Goal: Task Accomplishment & Management: Use online tool/utility

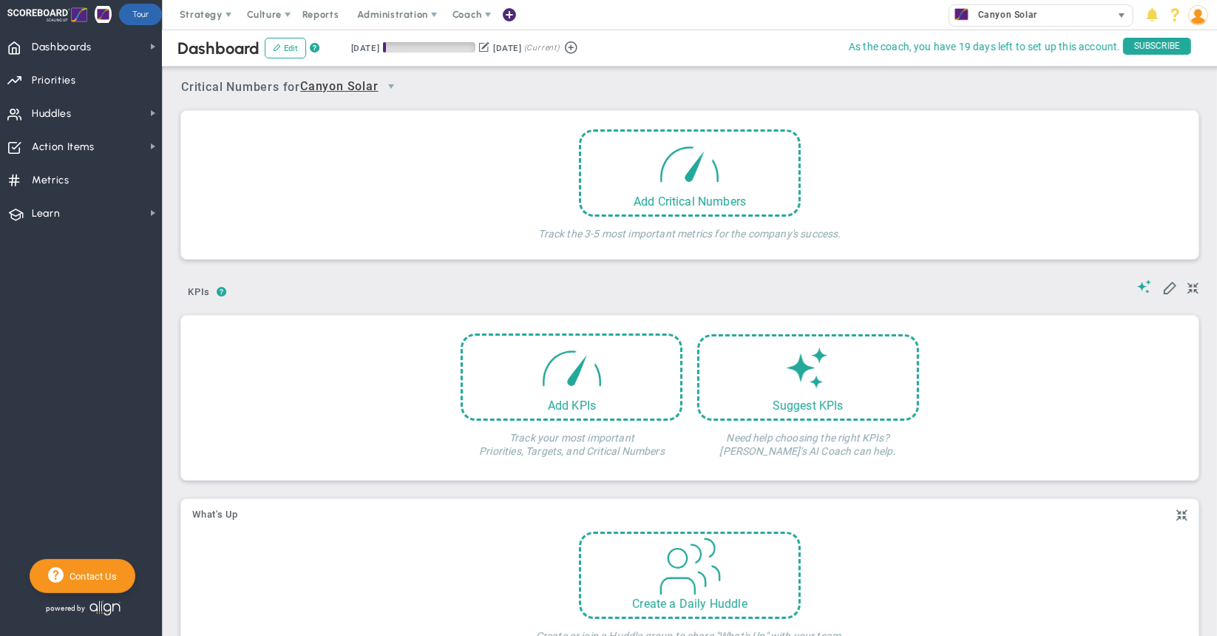
click at [982, 16] on span "Canyon Solar" at bounding box center [1004, 14] width 67 height 19
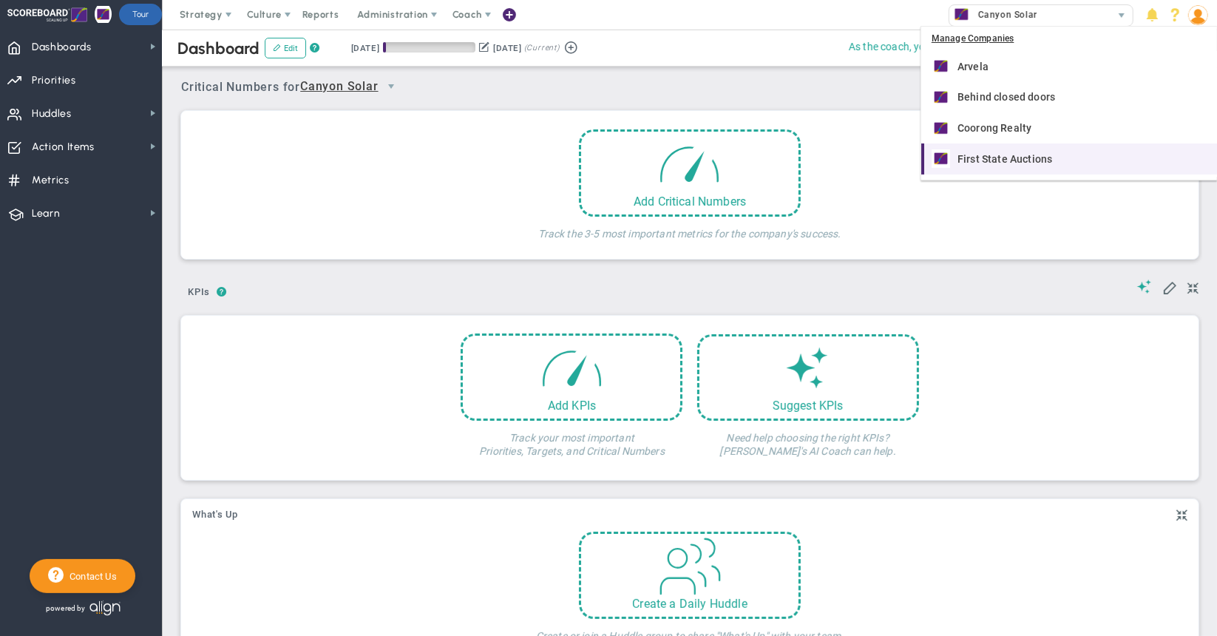
click at [960, 156] on span "First State Auctions" at bounding box center [1005, 159] width 95 height 10
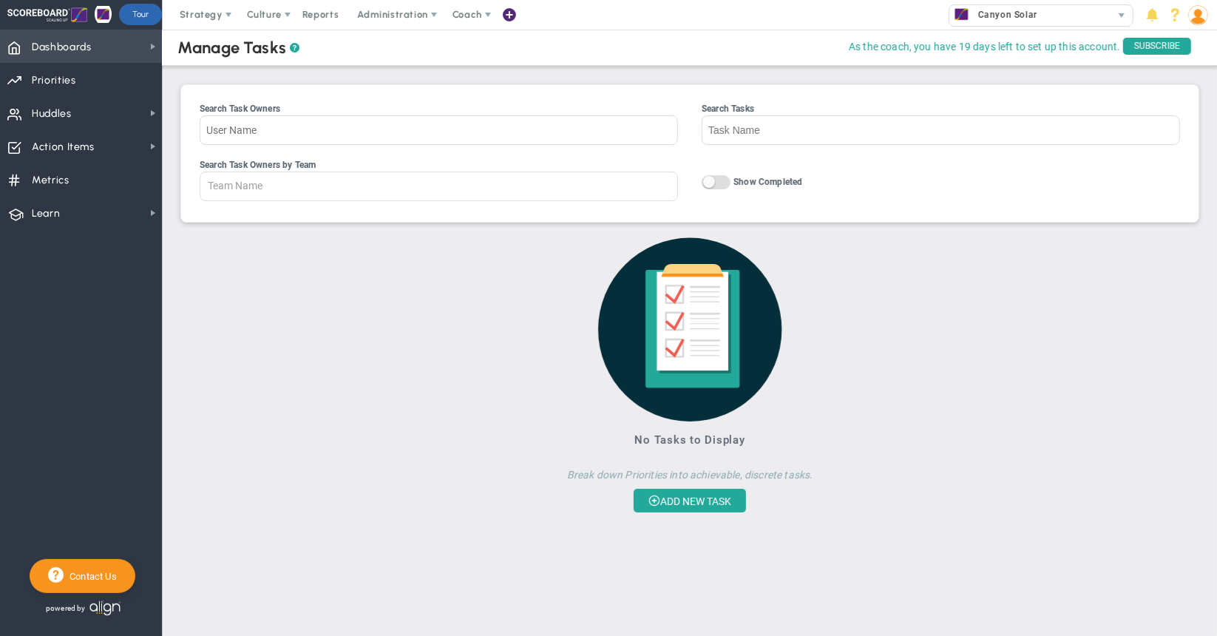
click at [74, 41] on span "Dashboards" at bounding box center [62, 47] width 60 height 31
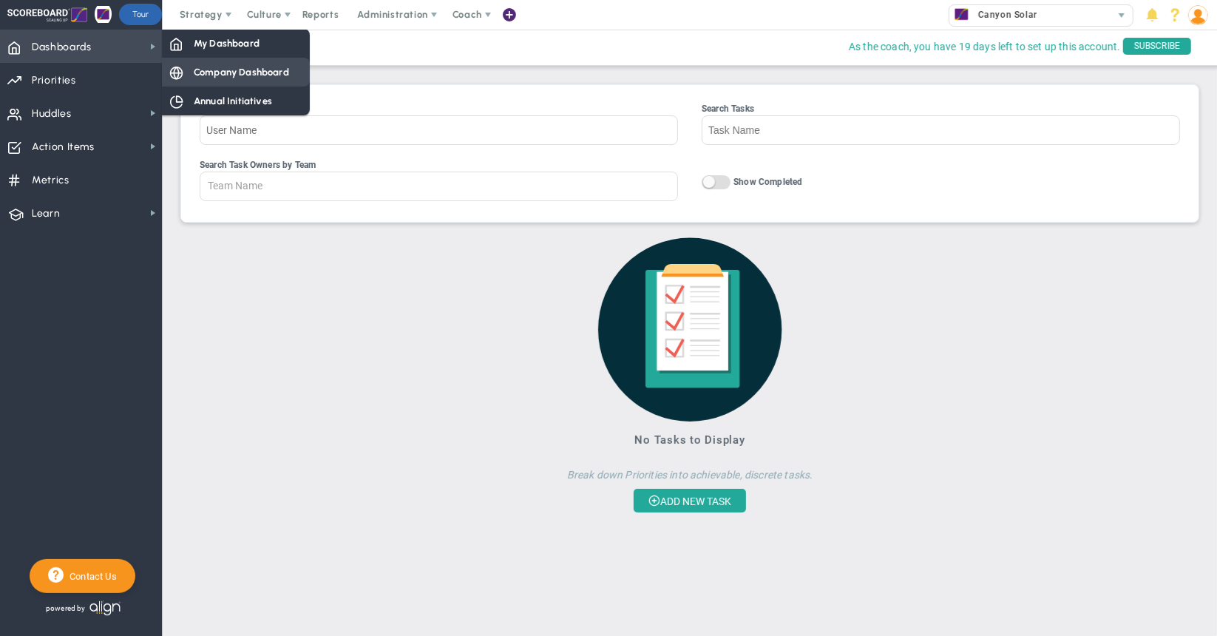
click at [195, 72] on span "Company Dashboard" at bounding box center [241, 72] width 95 height 14
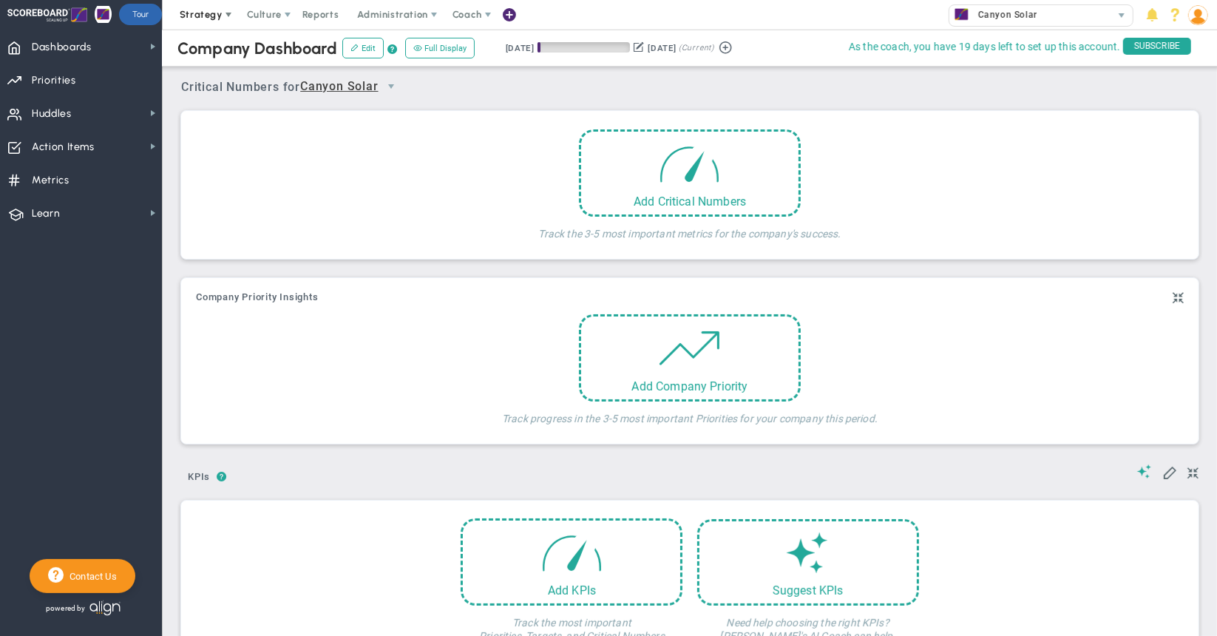
click at [204, 16] on span "Strategy" at bounding box center [201, 14] width 43 height 11
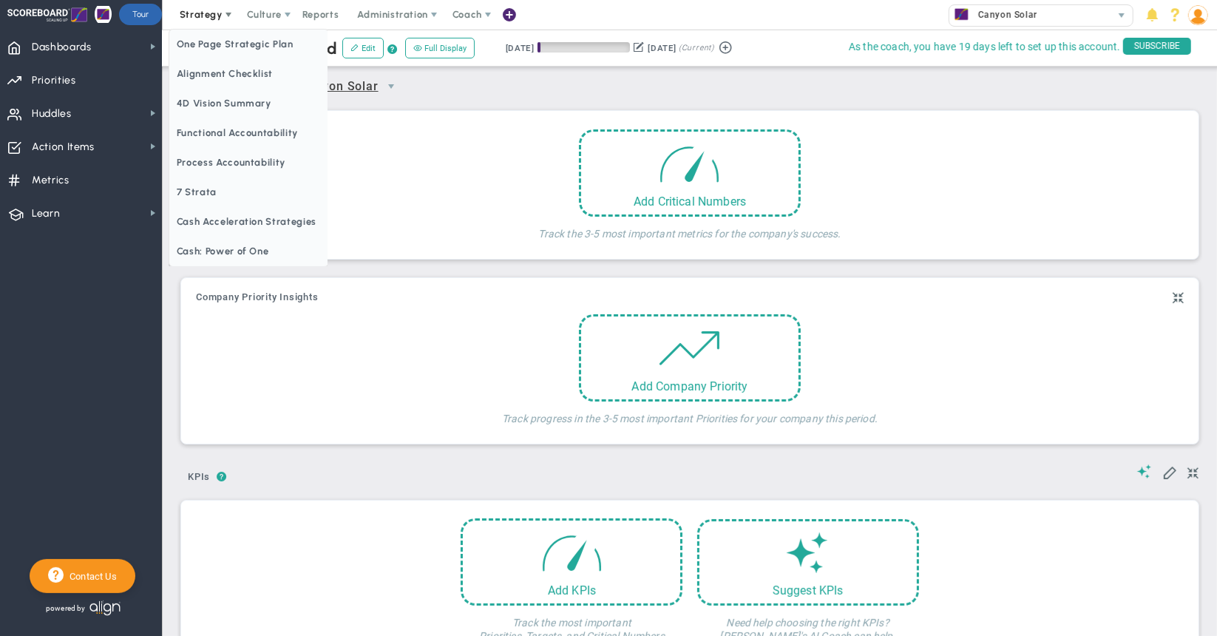
click at [202, 18] on span "Strategy" at bounding box center [201, 14] width 43 height 11
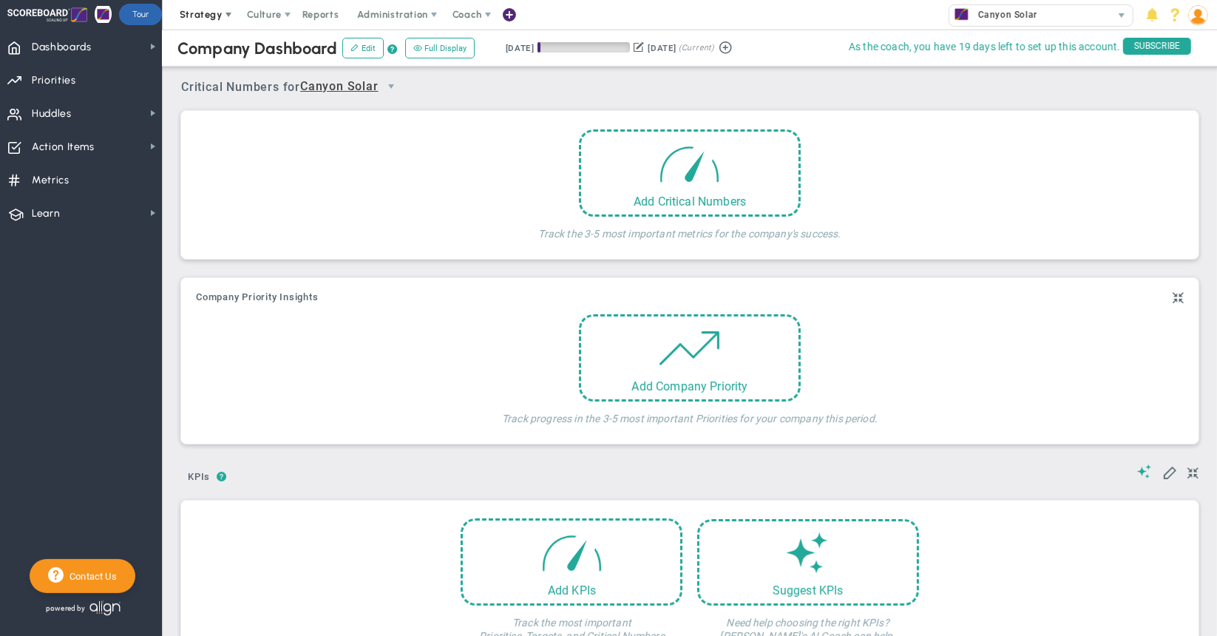
click at [212, 16] on span "Strategy" at bounding box center [201, 14] width 43 height 11
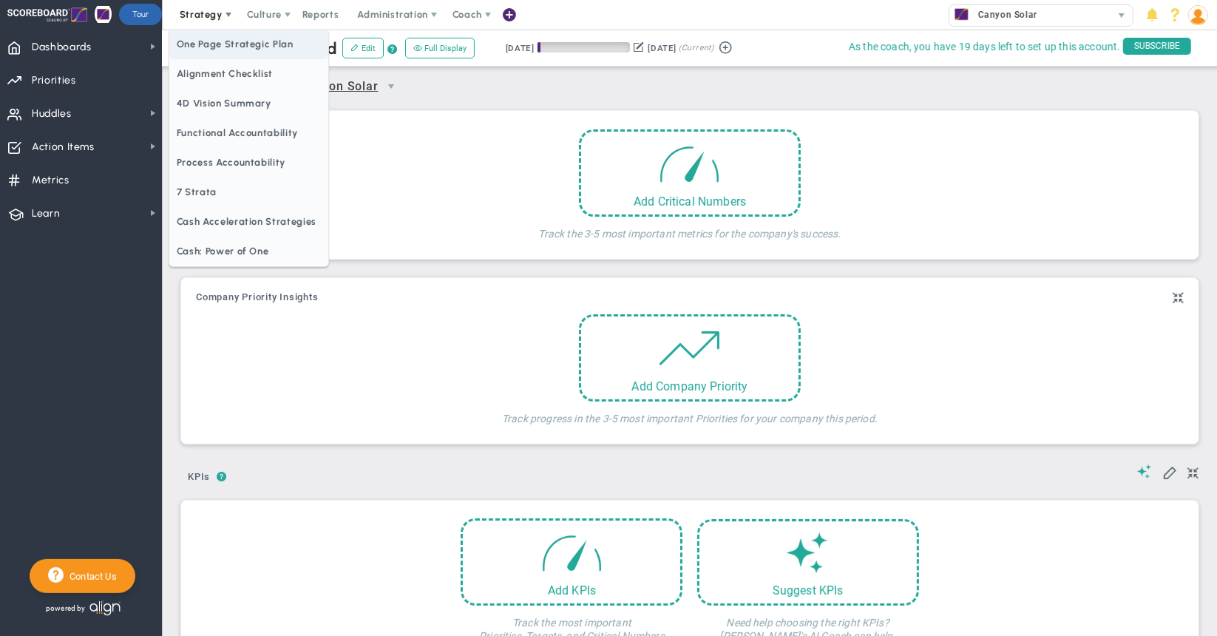
click at [205, 38] on span "One Page Strategic Plan" at bounding box center [248, 45] width 159 height 30
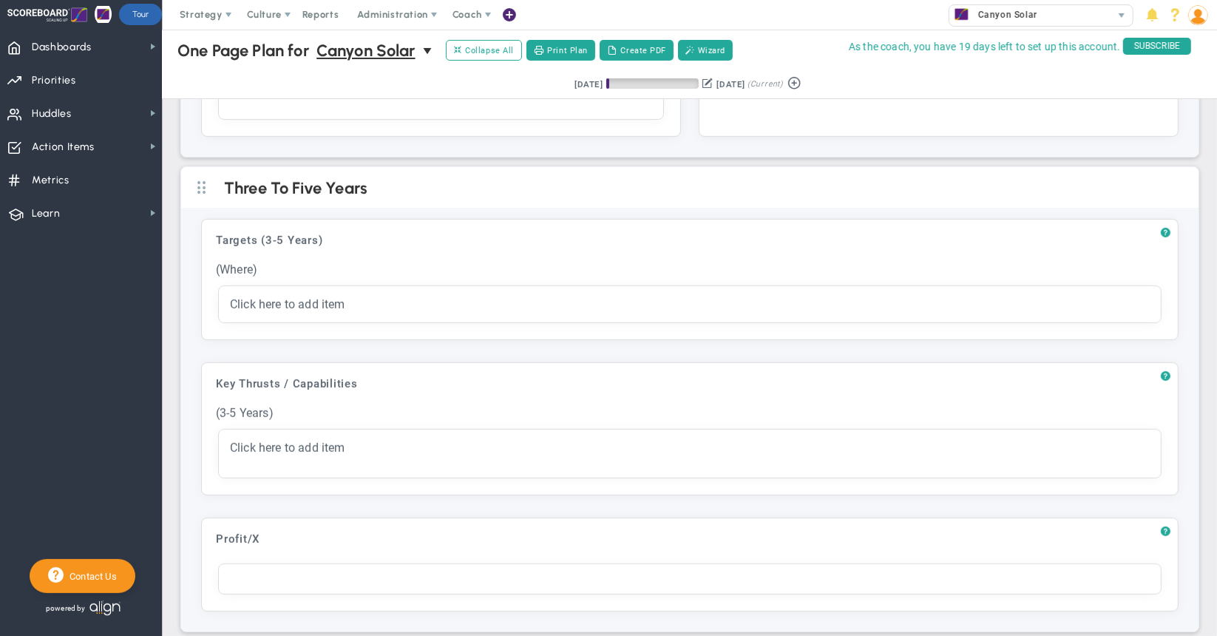
scroll to position [444, 0]
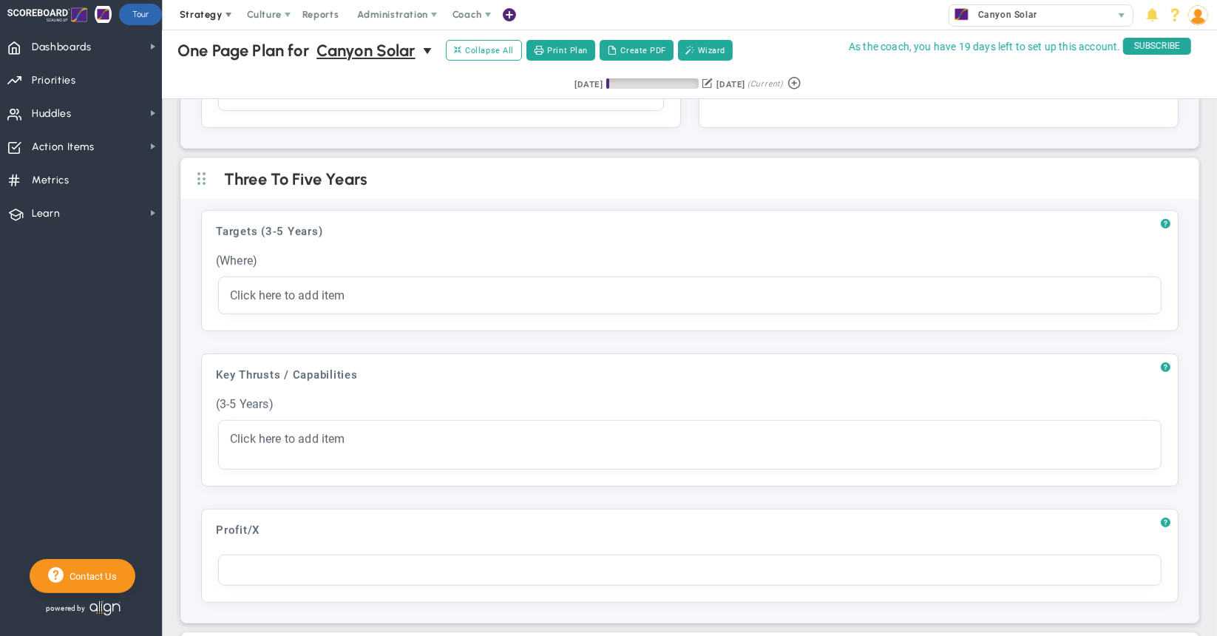
click at [202, 15] on span "Strategy" at bounding box center [201, 14] width 43 height 11
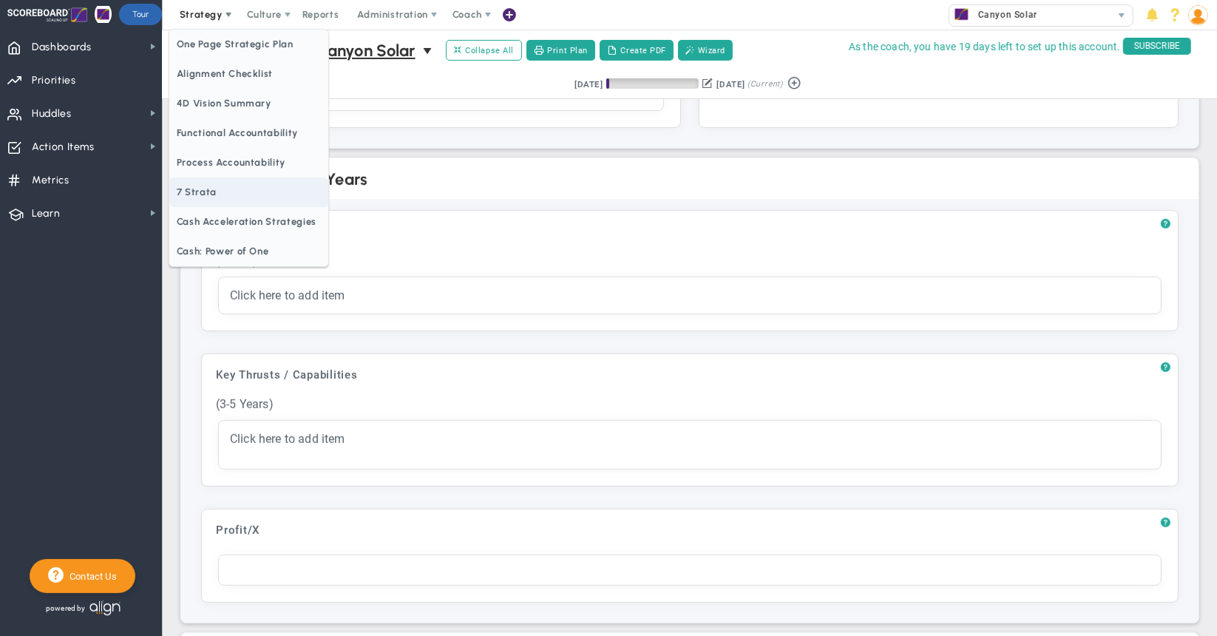
click at [191, 191] on span "7 Strata" at bounding box center [248, 192] width 159 height 30
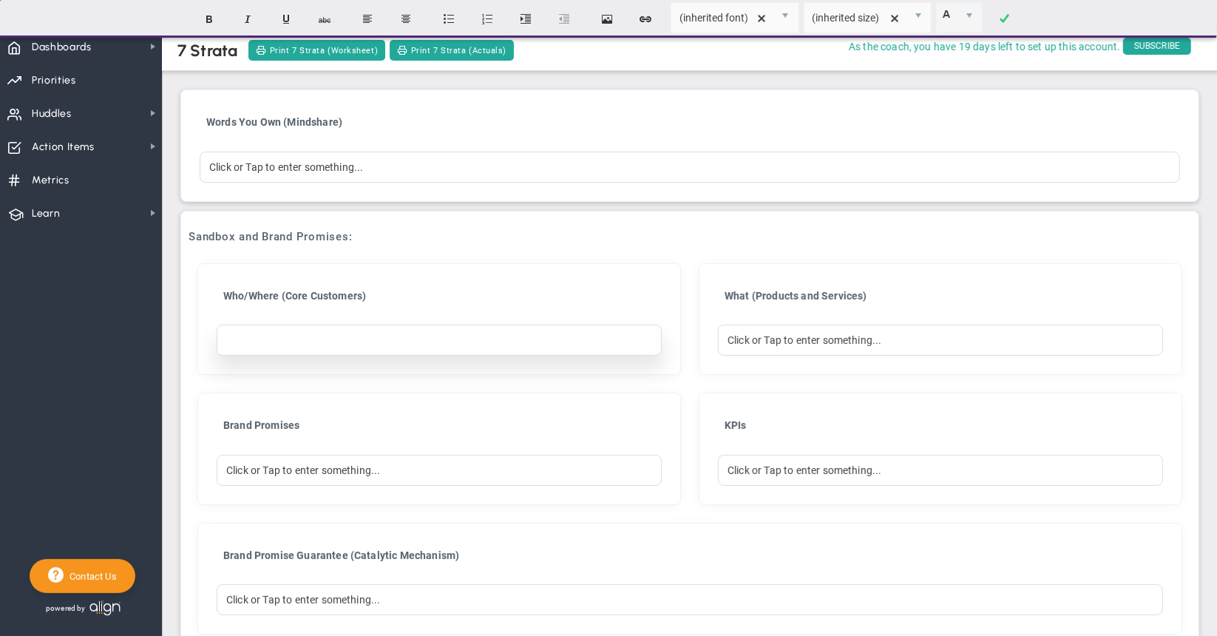
click at [428, 342] on div at bounding box center [439, 340] width 445 height 31
paste div "To enrich screen reader interactions, please activate Accessibility in Grammarl…"
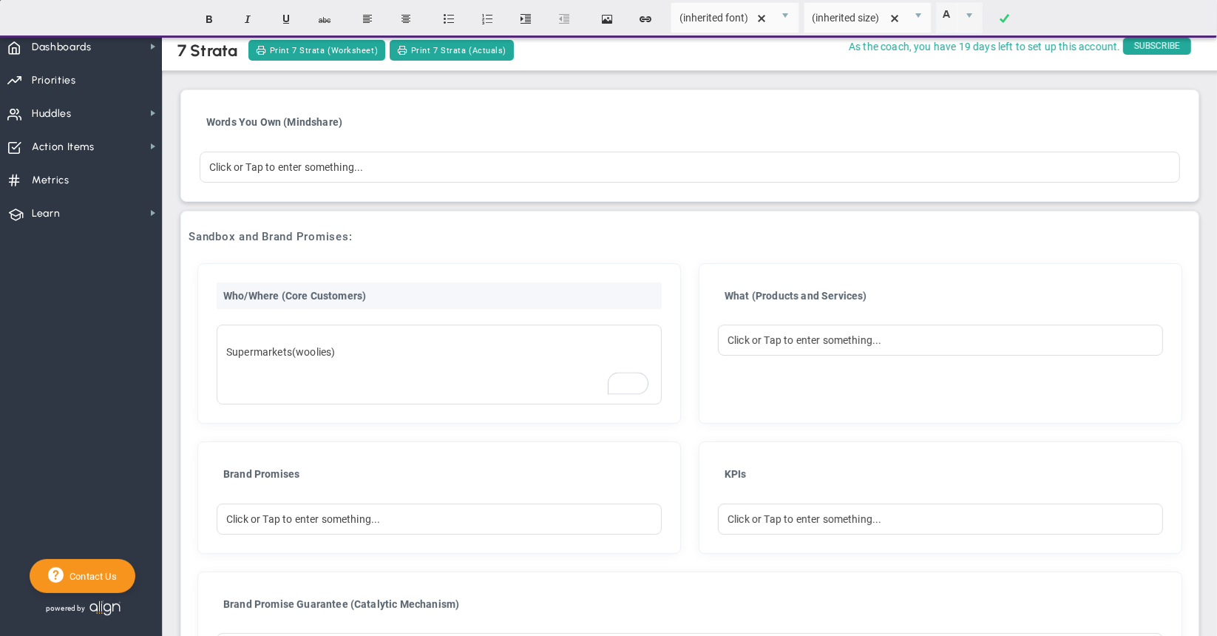
click at [435, 280] on div "7 Strata Print 7 Strata (Worksheet) Print 7 Strata (Actuals) Words You Own (Min…" at bounding box center [689, 610] width 1025 height 1168
click at [297, 365] on div "Super mar k et s (w oolies) ﻿" at bounding box center [439, 365] width 445 height 80
click at [830, 351] on div "Click or Tap to enter something..." at bounding box center [940, 340] width 445 height 31
click at [376, 383] on div "Super mar k et s (w oolies) ﻿" at bounding box center [439, 365] width 445 height 80
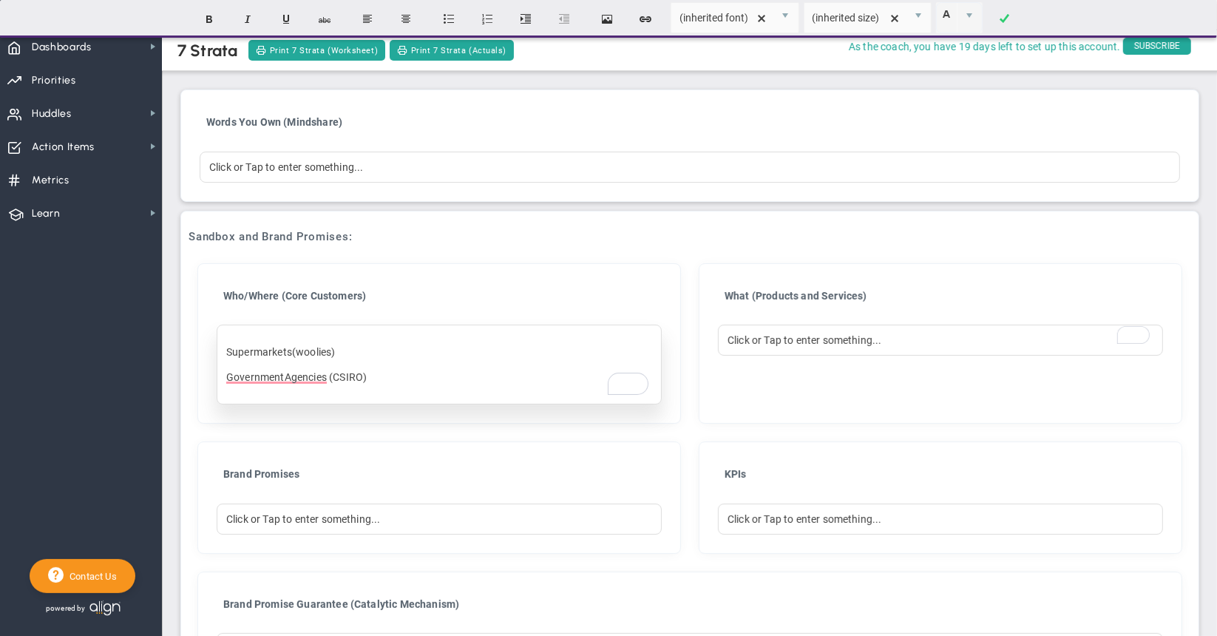
click at [476, 388] on div "Super mar k et s (w oolies) GovernmentAgencies (CSIRO)" at bounding box center [439, 365] width 445 height 80
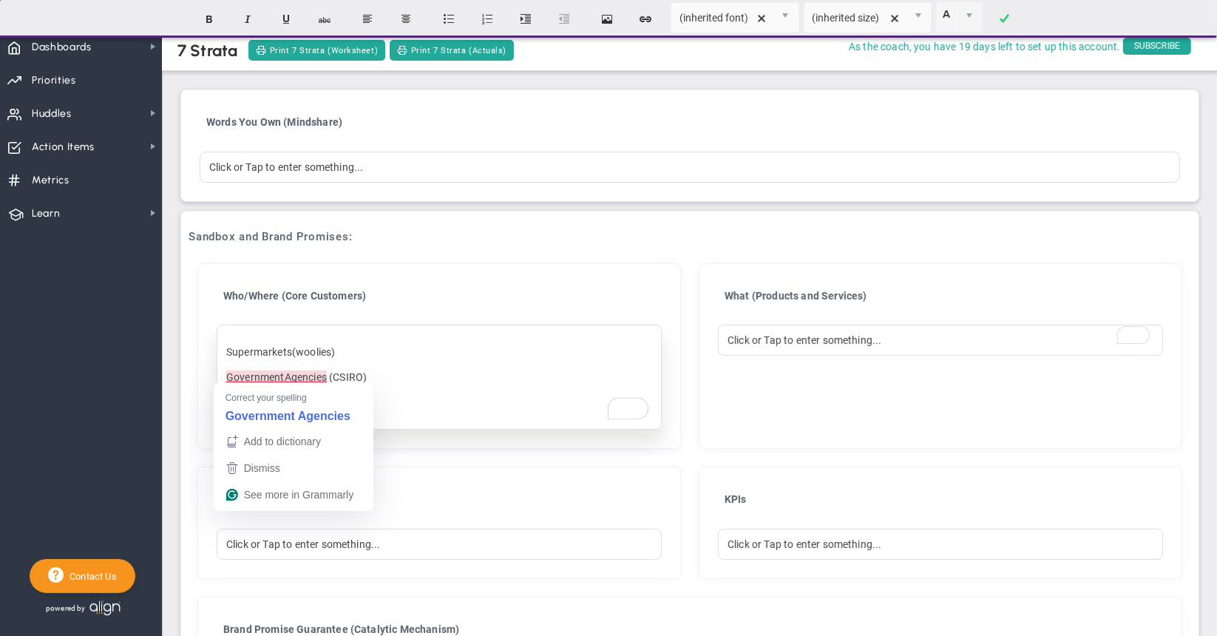
click at [433, 404] on p "Leagues Clubs /RSLs" at bounding box center [439, 402] width 426 height 15
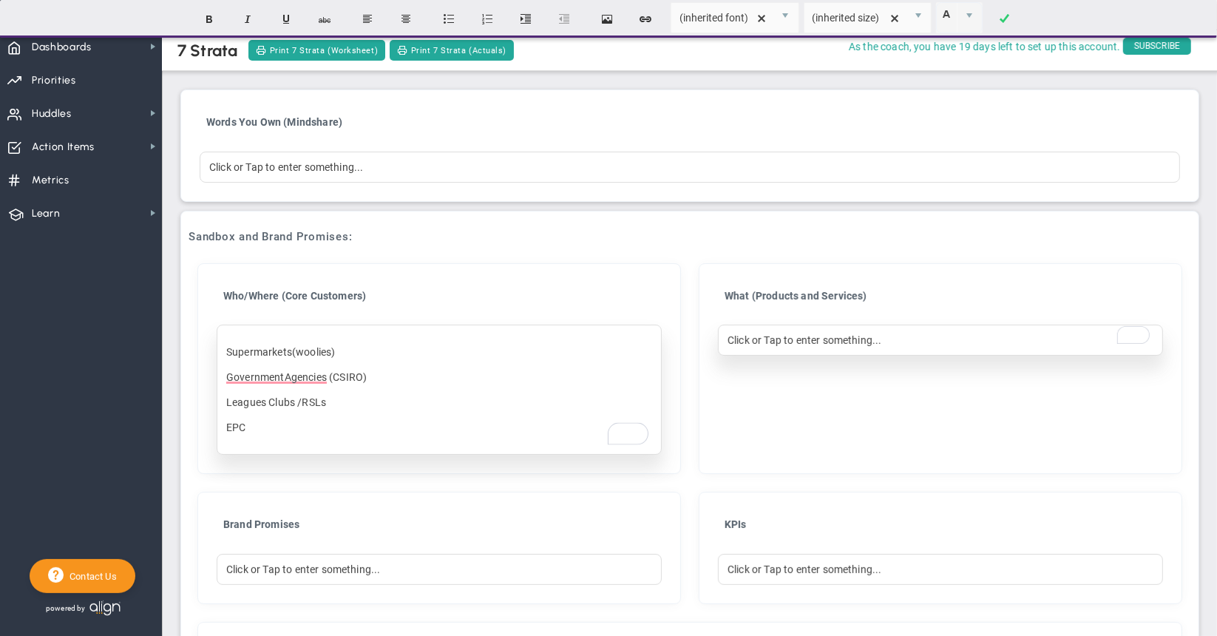
click at [814, 339] on div "7 Strata Print 7 Strata (Worksheet) Print 7 Strata (Actuals) Words You Own (Min…" at bounding box center [689, 635] width 1025 height 1218
click at [737, 340] on div "To enrich screen reader interactions, please activate Accessibility in Grammarl…" at bounding box center [940, 340] width 445 height 31
paste div "To enrich screen reader interactions, please activate Accessibility in Grammarl…"
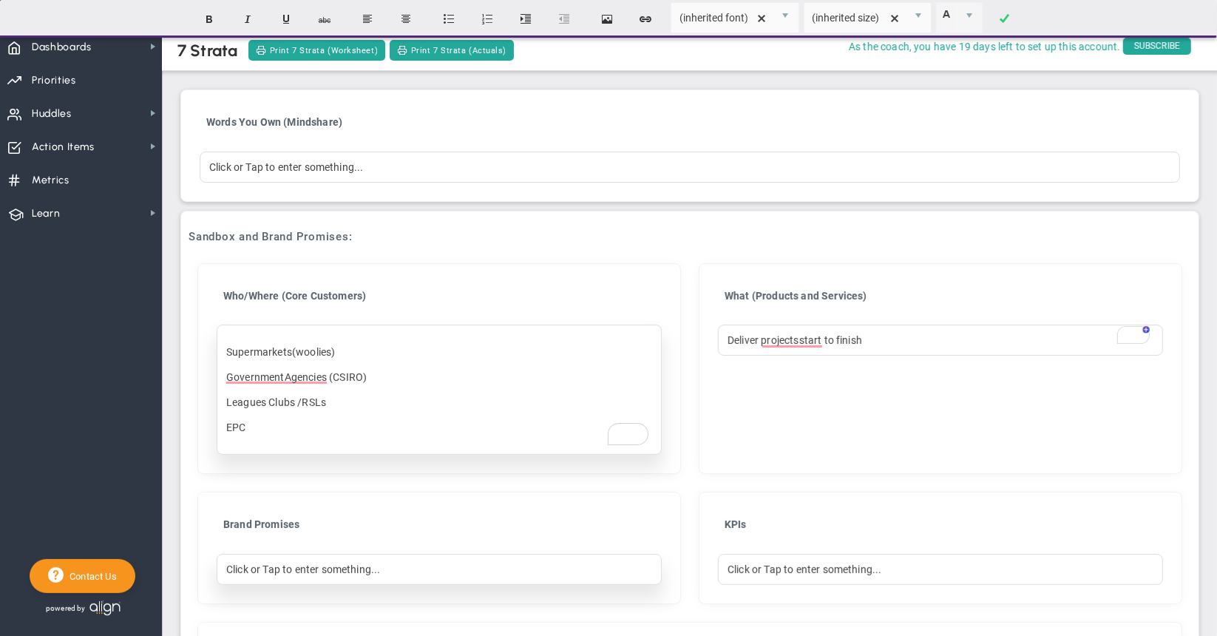
click at [274, 561] on div "Click or Tap to enter something..." at bounding box center [439, 569] width 445 height 31
paste div "To enrich screen reader interactions, please activate Accessibility in Grammarl…"
click at [412, 565] on div "Rapid Deployment" at bounding box center [439, 569] width 445 height 31
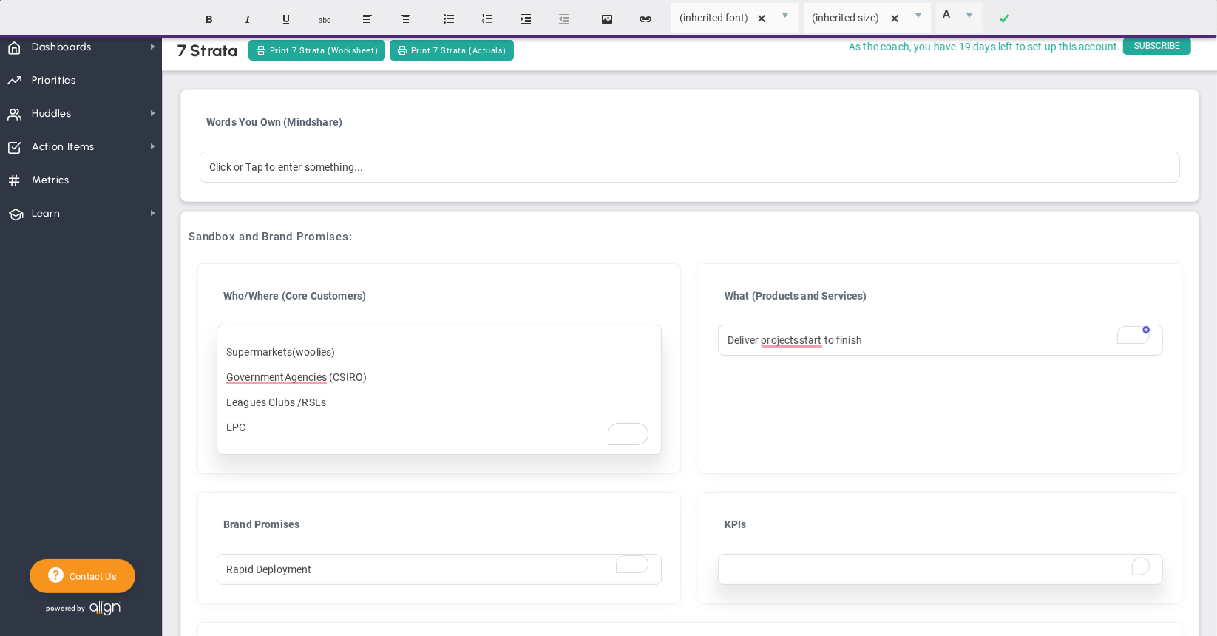
click at [762, 562] on div "To enrich screen reader interactions, please activate Accessibility in Grammarl…" at bounding box center [940, 569] width 445 height 31
paste div "To enrich screen reader interactions, please activate Accessibility in Grammarl…"
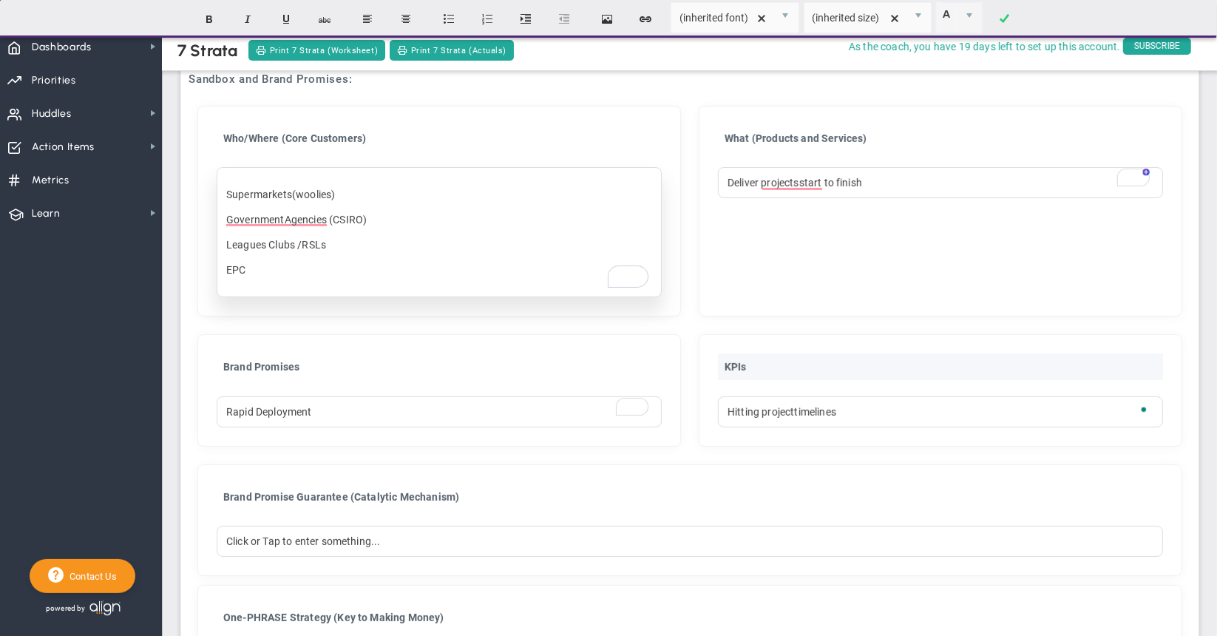
scroll to position [148, 0]
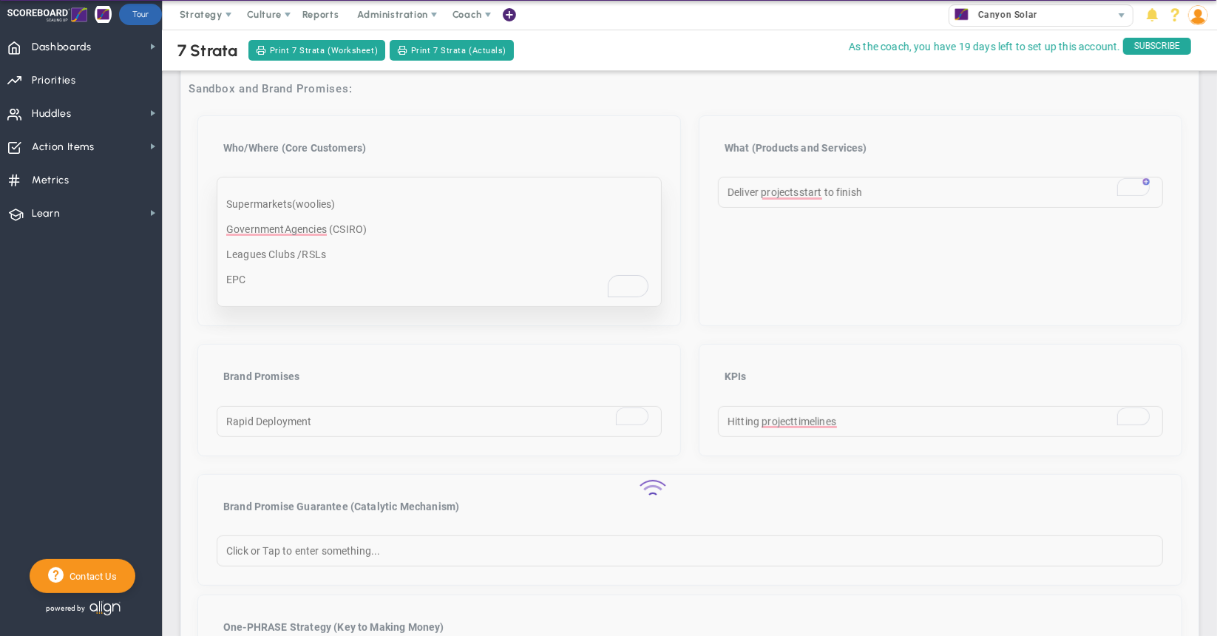
click at [933, 260] on div "Loading... 7 Strata Print 7 Strata (Worksheet) Print 7 Strata (Actuals) Words Y…" at bounding box center [689, 487] width 1025 height 1218
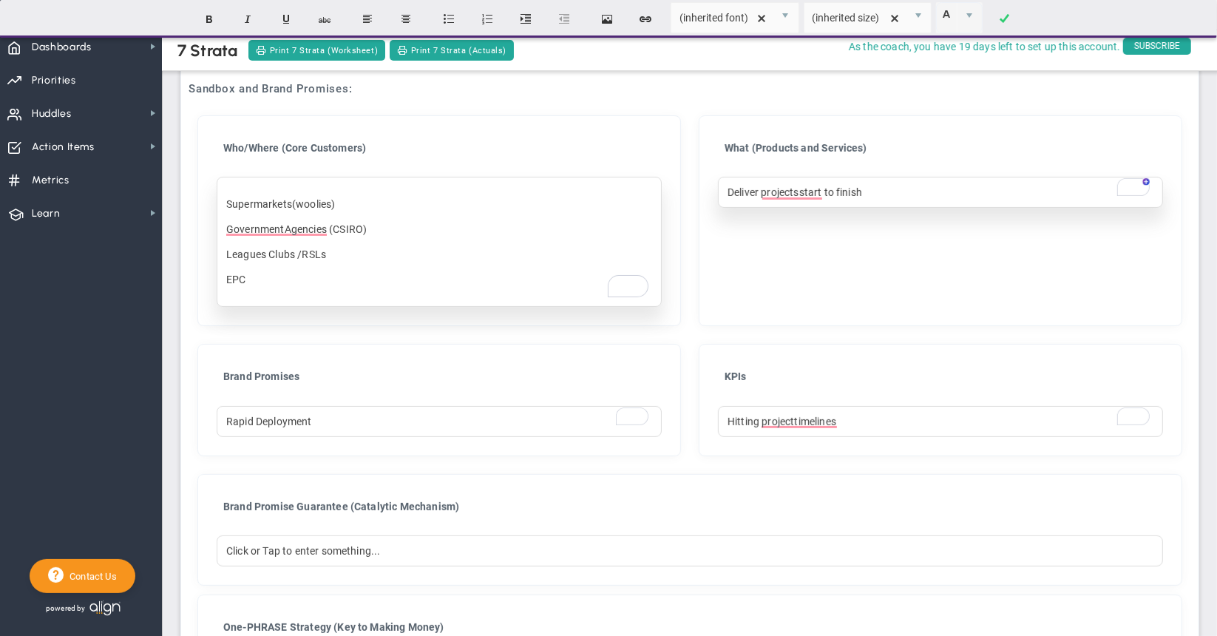
click at [891, 192] on div "Deliver projectsstart to finish" at bounding box center [940, 192] width 445 height 31
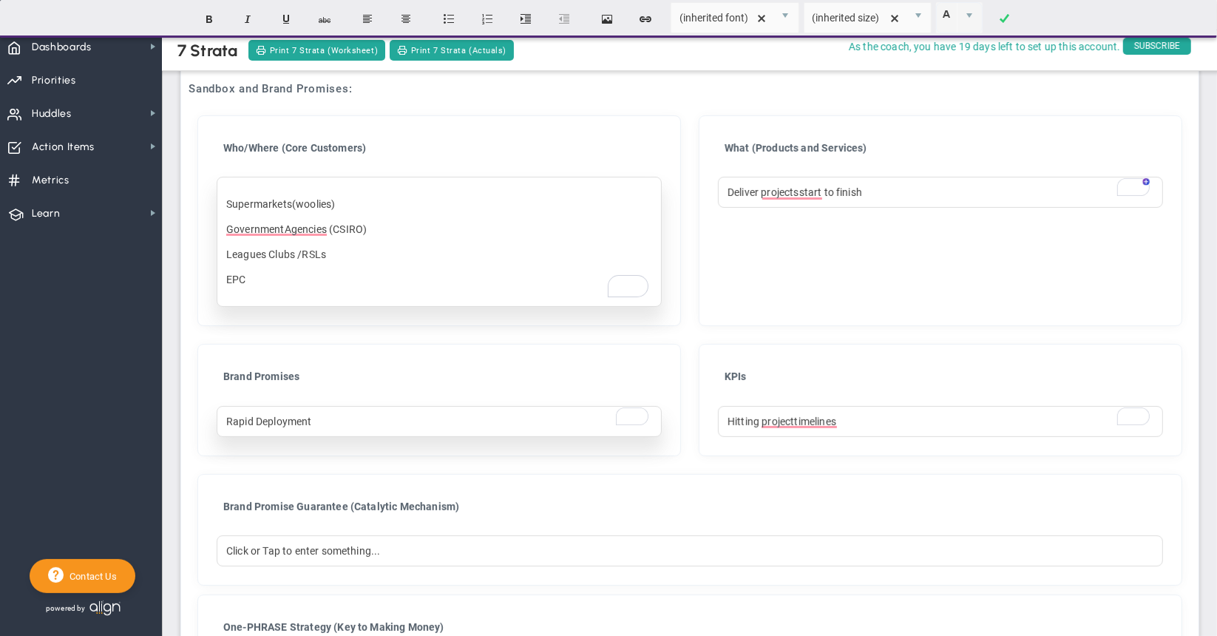
click at [328, 420] on div "Rapid Deployment" at bounding box center [439, 421] width 445 height 31
click at [345, 413] on div "Rapid Deployment" at bounding box center [439, 421] width 445 height 31
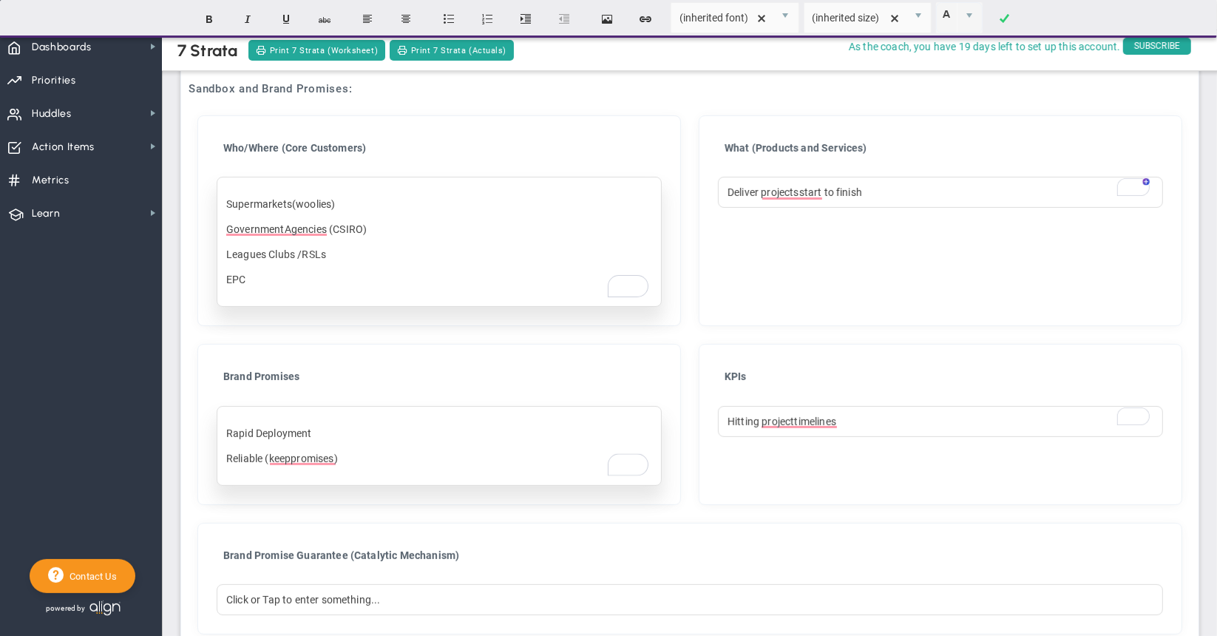
click at [371, 466] on div "Rapid Deployment Reliable (keeppromises)" at bounding box center [439, 446] width 445 height 80
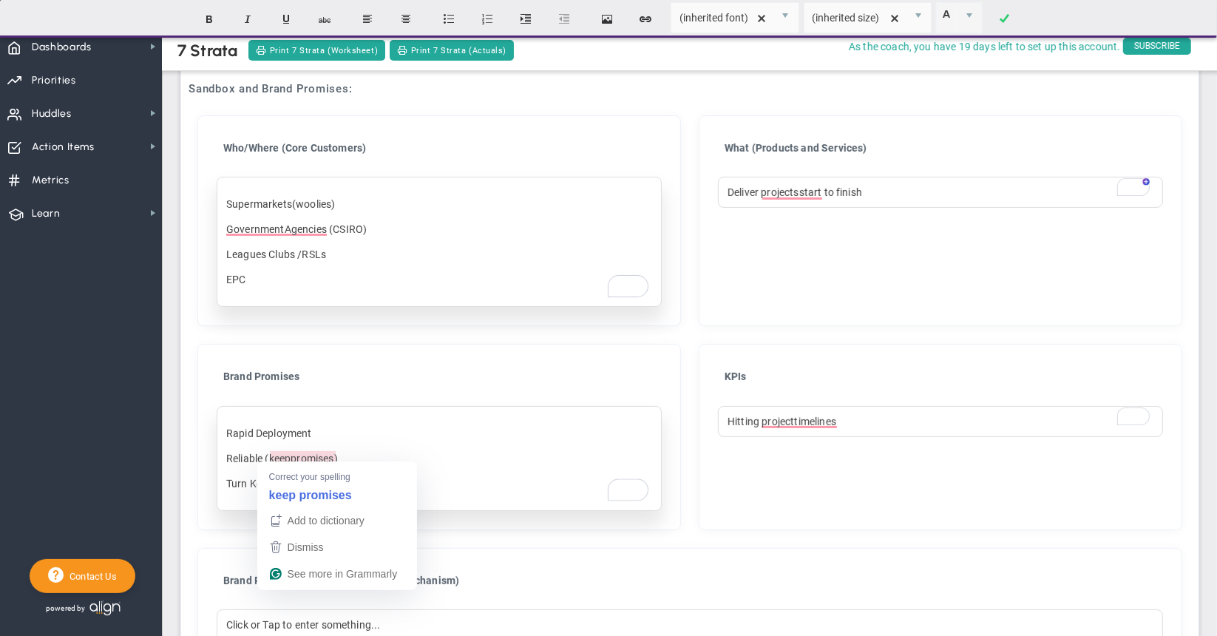
click at [295, 455] on p "Reliable (keeppromises)" at bounding box center [439, 458] width 426 height 15
drag, startPoint x: 490, startPoint y: 466, endPoint x: 480, endPoint y: 464, distance: 9.7
click at [490, 466] on div "Rapid Deployment Reliable (keep promises) Turn Key (completesolution)" at bounding box center [439, 458] width 445 height 105
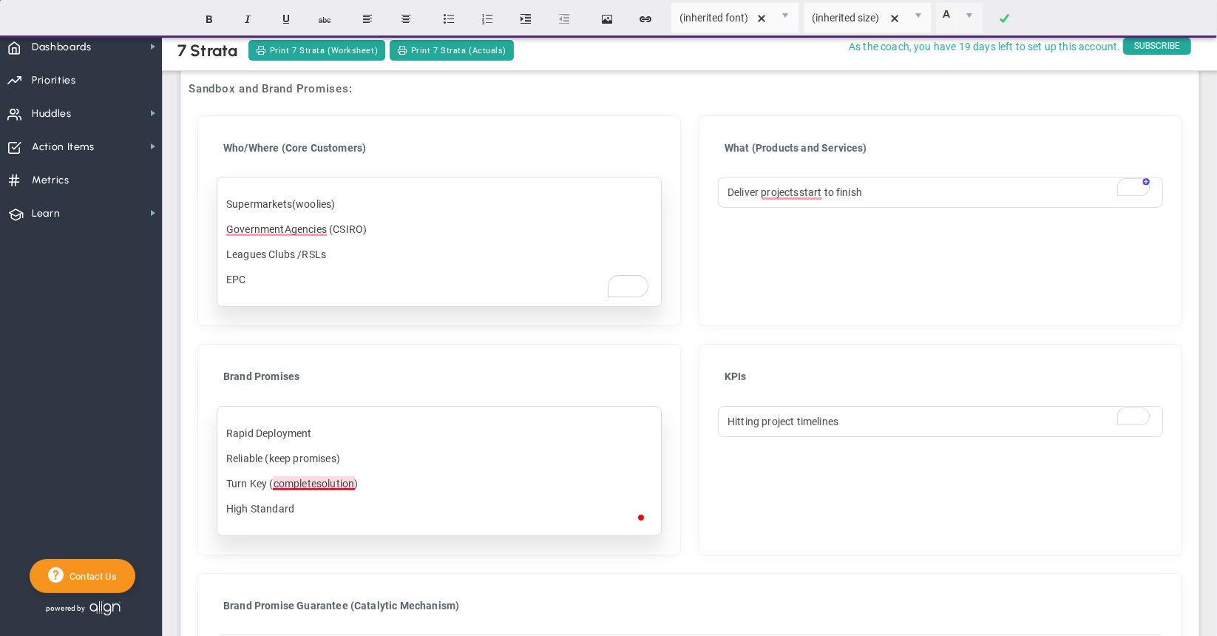
click at [309, 481] on p "Turn Key (completesolution)" at bounding box center [439, 483] width 426 height 15
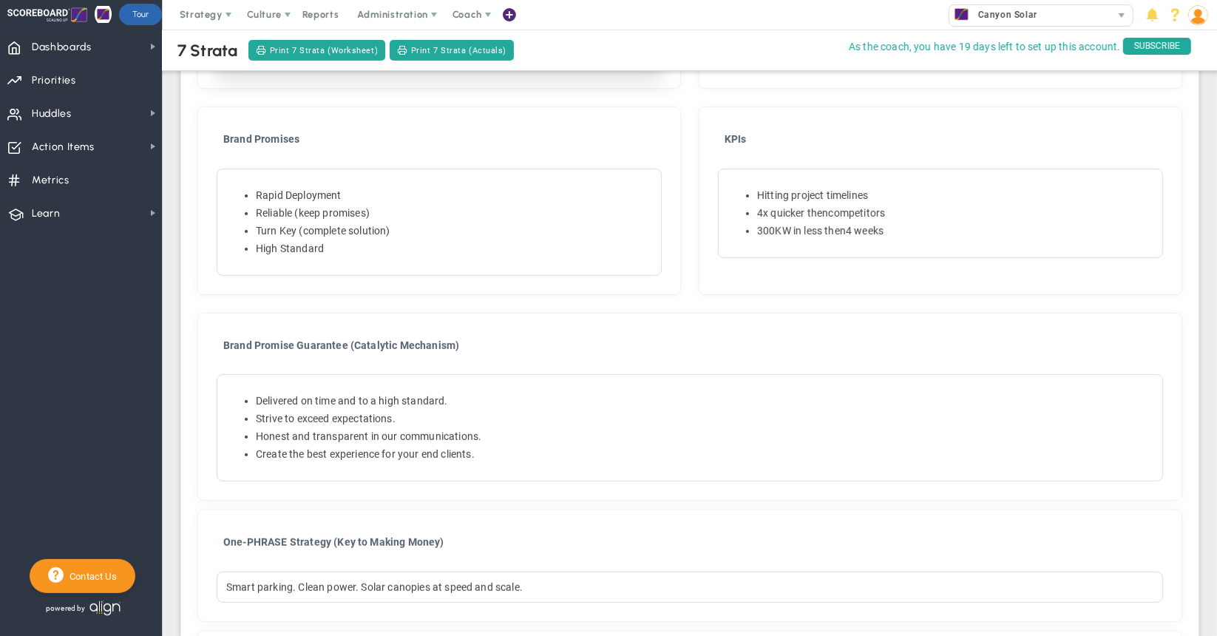
scroll to position [370, 0]
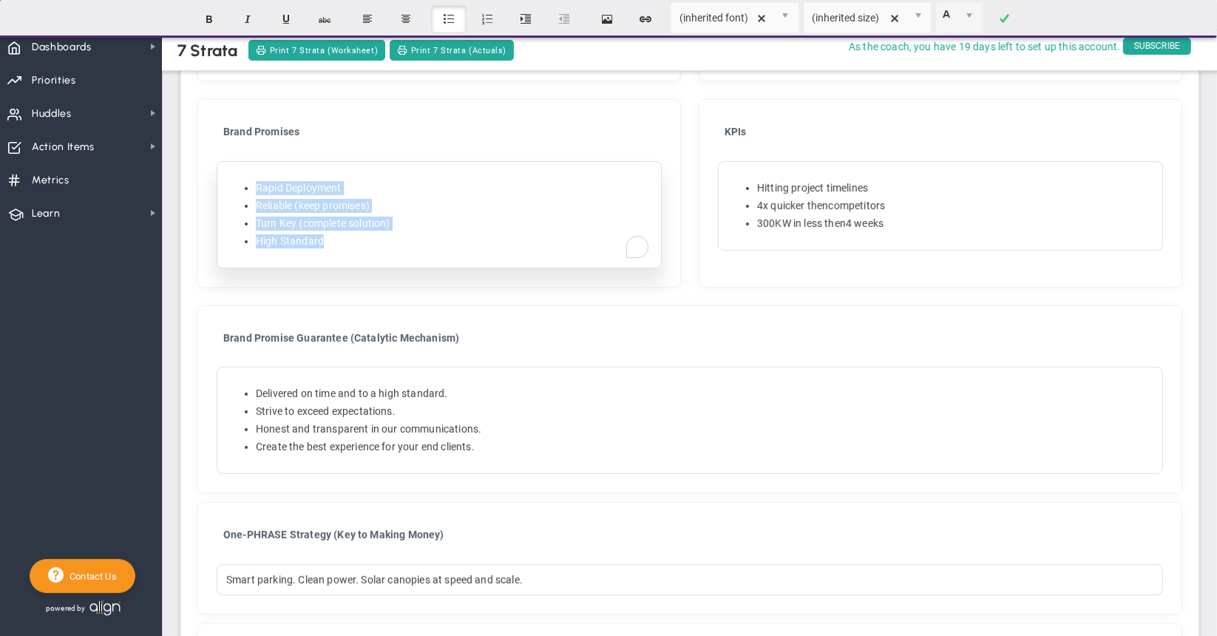
drag, startPoint x: 338, startPoint y: 243, endPoint x: 250, endPoint y: 189, distance: 103.2
click at [250, 189] on div "Rapid Deployment Reliable (keep promises) Turn Key (complete solution) High Sta…" at bounding box center [439, 214] width 445 height 107
copy ul "Rapid Deployment Reliable (keep promises) Turn Key (complete solution) High Sta…"
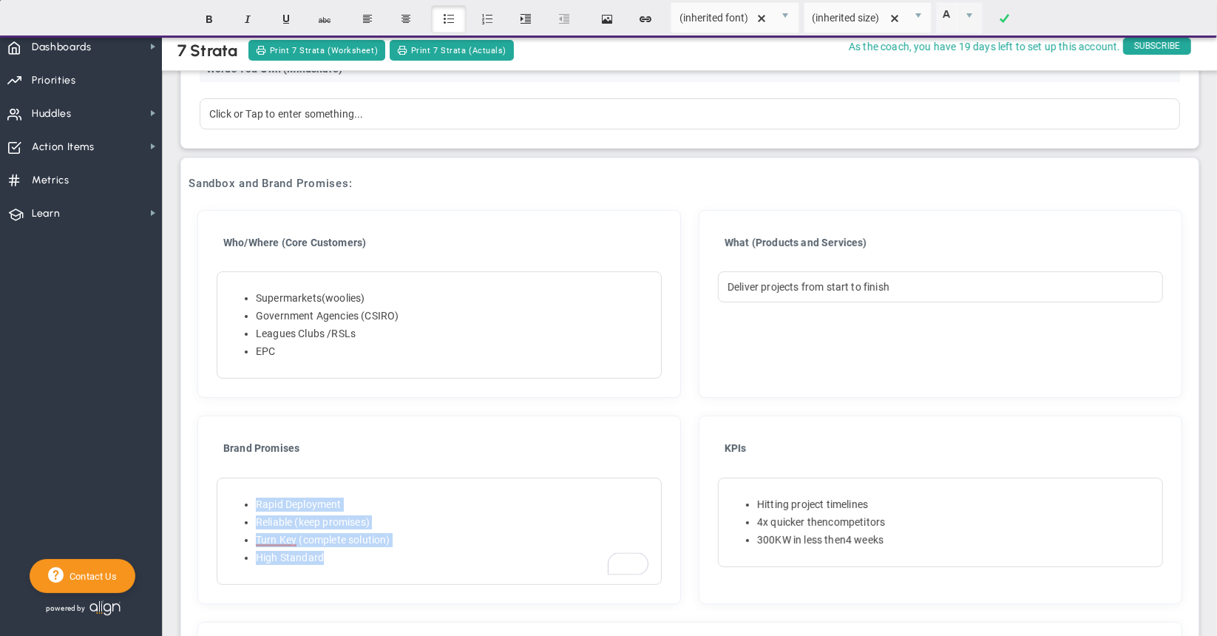
scroll to position [0, 0]
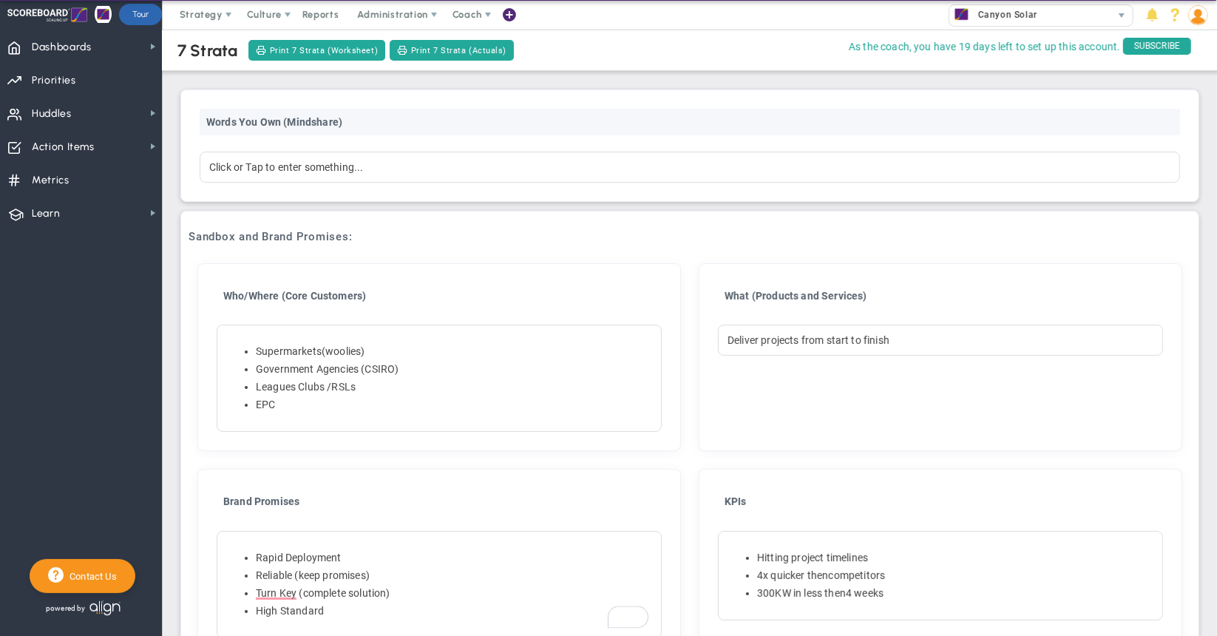
click at [968, 121] on div "Words You Own (Mindshare)" at bounding box center [690, 122] width 981 height 27
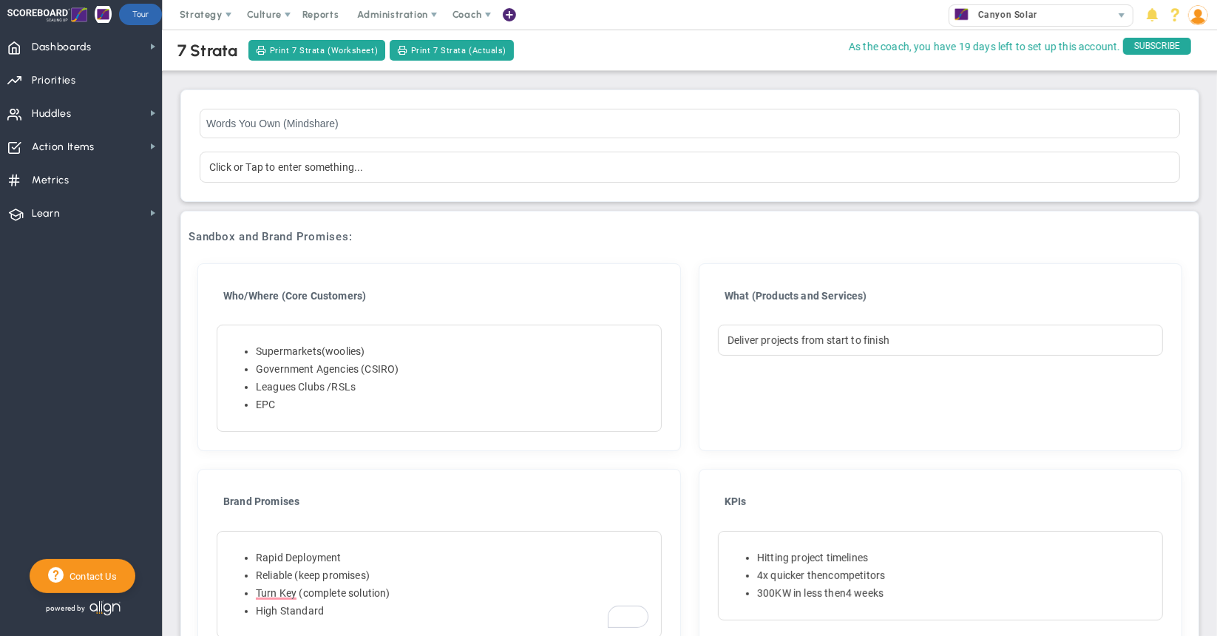
click at [472, 240] on h3 "Sandbox and Brand Promises:" at bounding box center [690, 236] width 1003 height 13
click at [200, 11] on span "Strategy" at bounding box center [201, 14] width 43 height 11
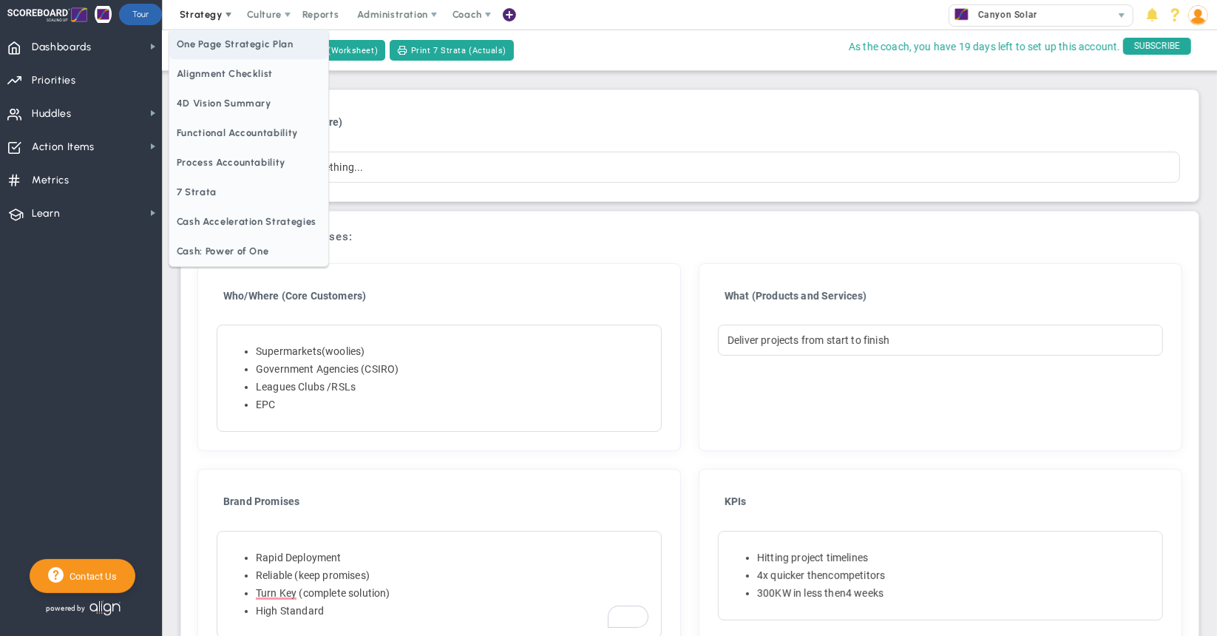
click at [213, 47] on span "One Page Strategic Plan" at bounding box center [248, 45] width 159 height 30
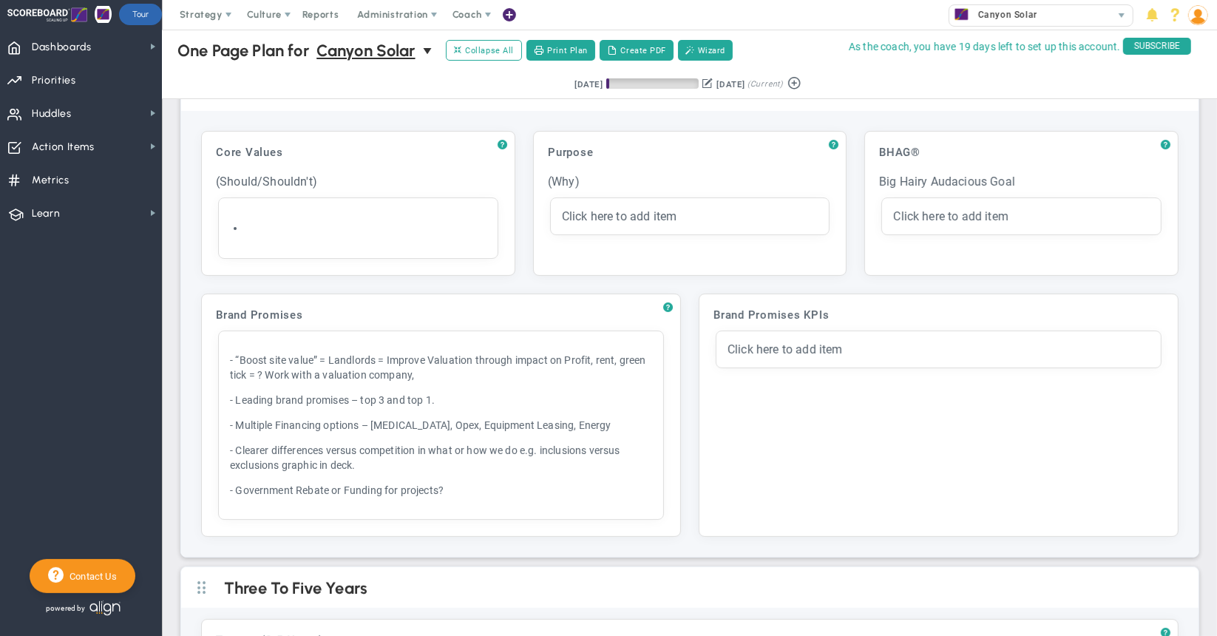
scroll to position [74, 0]
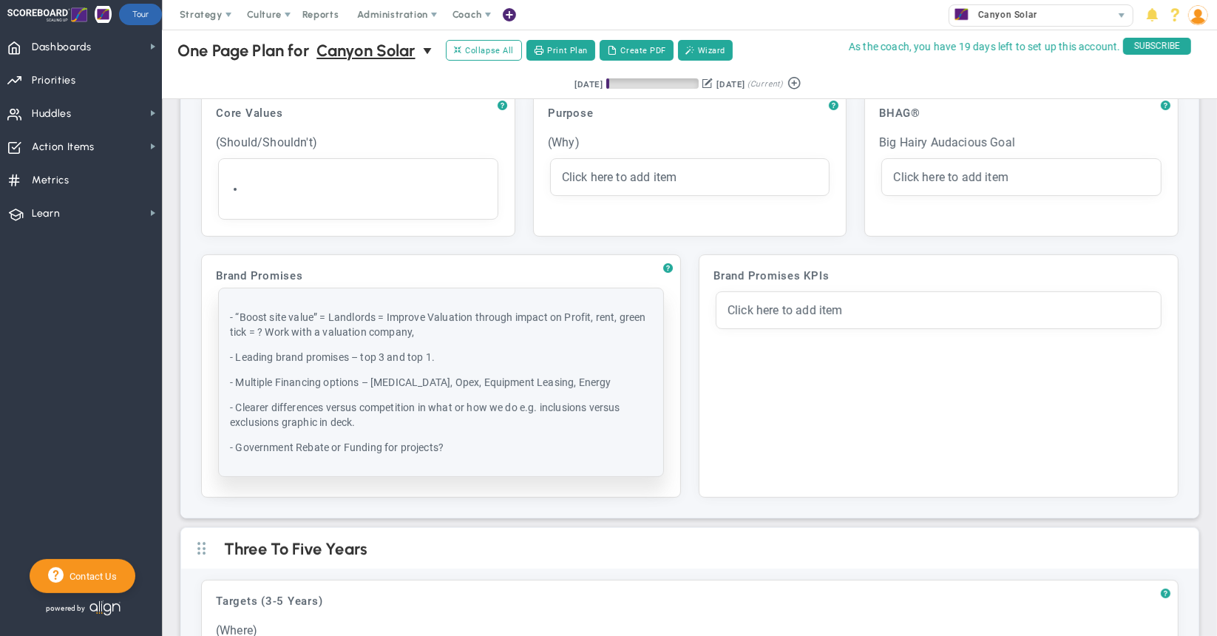
click at [388, 432] on div "- “Boost site value” = Landlords = Improve Valuation through impact on Profit, …" at bounding box center [441, 382] width 422 height 145
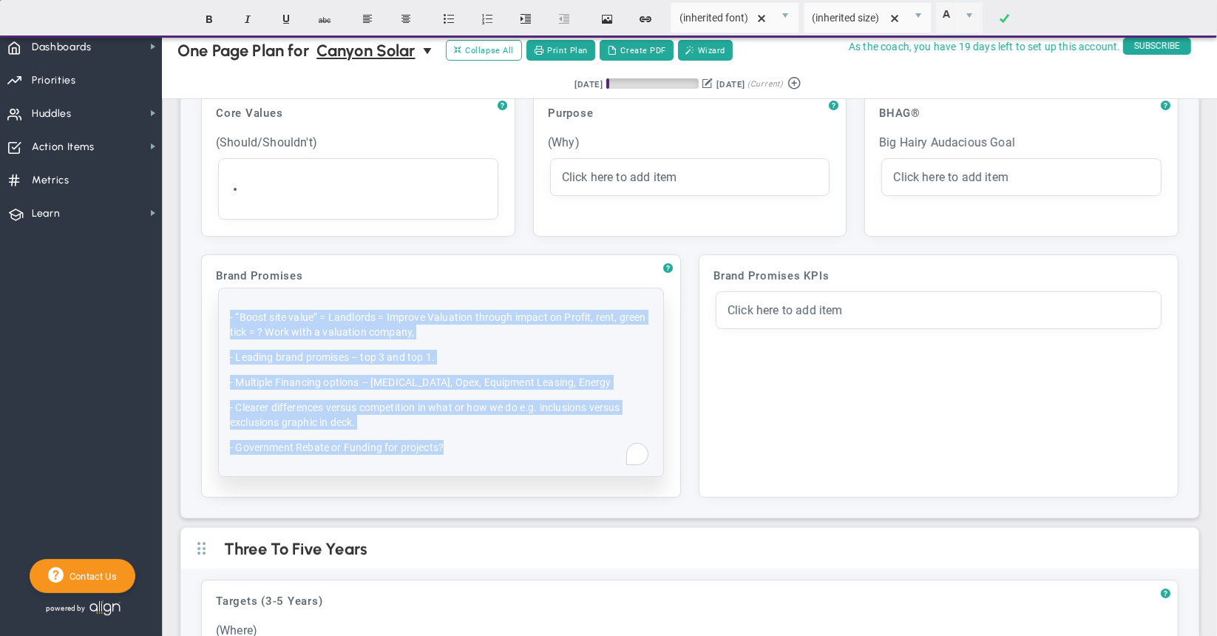
drag, startPoint x: 420, startPoint y: 452, endPoint x: 228, endPoint y: 302, distance: 244.0
click at [228, 302] on div "- “Boost site value” = Landlords = Improve Valuation through impact on Profit, …" at bounding box center [441, 382] width 444 height 188
click at [476, 447] on p "- Government Rebate or Funding for projects?" at bounding box center [441, 447] width 422 height 15
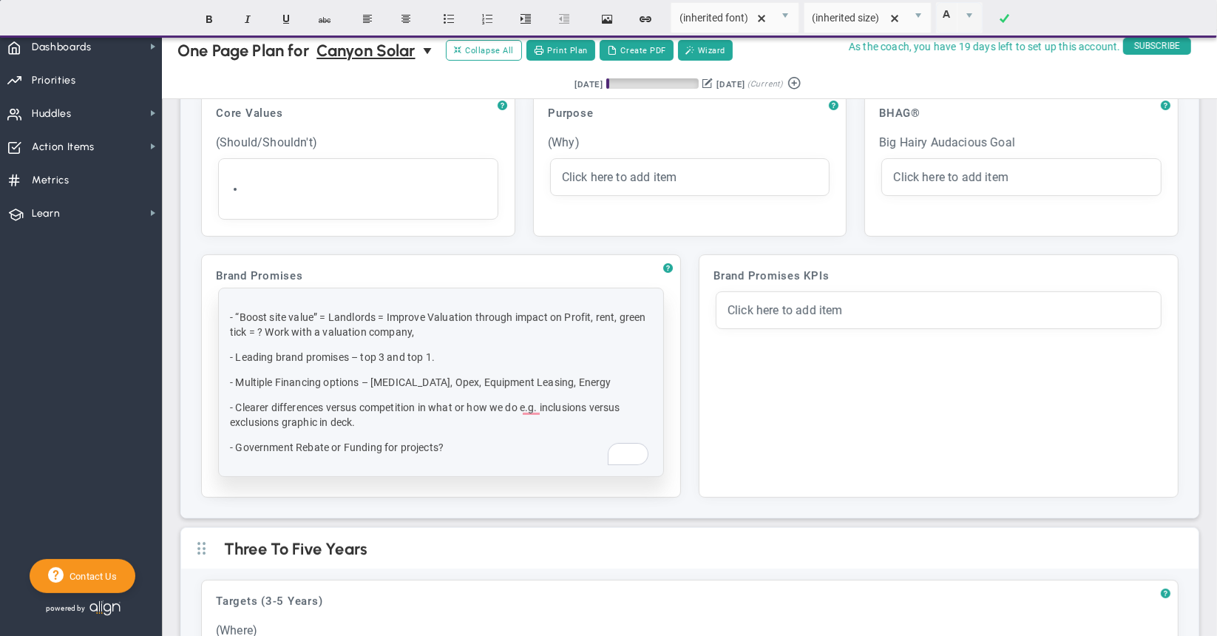
click at [419, 450] on div "- “Boost site value” = Landlords = Improve Valuation through impact on Profit, …" at bounding box center [441, 383] width 422 height 166
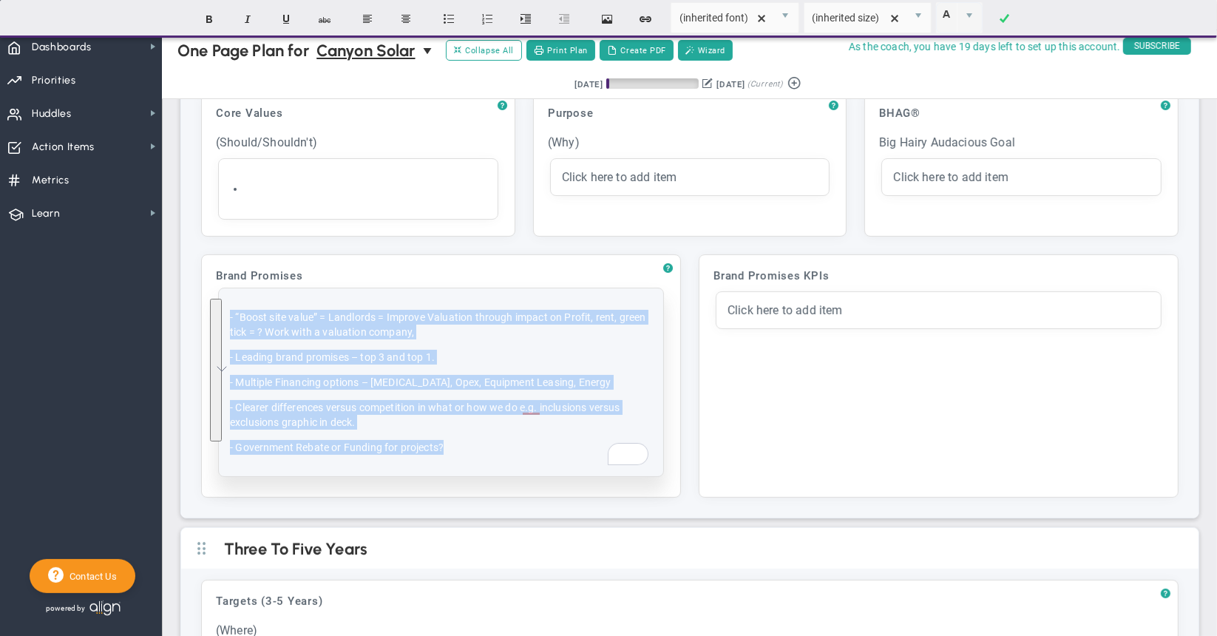
drag, startPoint x: 484, startPoint y: 444, endPoint x: 224, endPoint y: 305, distance: 294.1
click at [224, 305] on div "- “Boost site value” = Landlords = Improve Valuation through impact on Profit, …" at bounding box center [441, 382] width 444 height 188
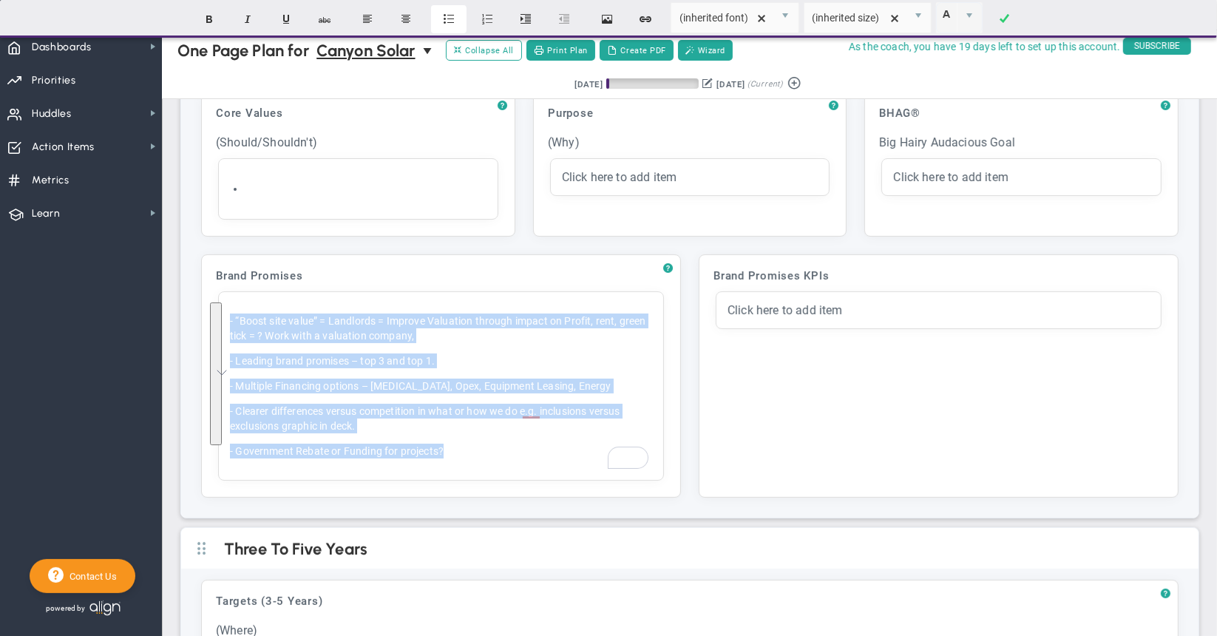
click at [450, 18] on button "Insert unordered list" at bounding box center [448, 19] width 35 height 28
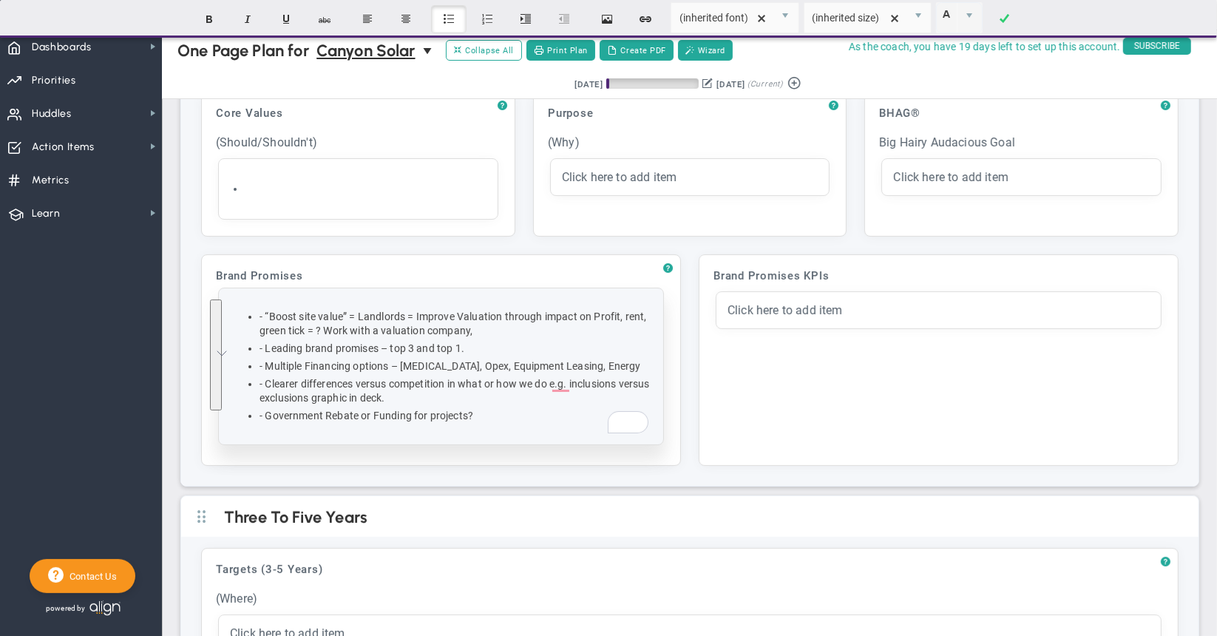
click at [273, 343] on span "Leading brand promises – top 3 and top 1." at bounding box center [365, 348] width 200 height 12
click at [266, 311] on span "“Boost site value” = Landlords = Improve Valuation through impact on Profit, re…" at bounding box center [453, 324] width 387 height 26
click at [263, 346] on span "To enrich screen reader interactions, please activate Accessibility in Grammarl…" at bounding box center [264, 348] width 2 height 12
click at [263, 368] on span "To enrich screen reader interactions, please activate Accessibility in Grammarl…" at bounding box center [264, 366] width 2 height 12
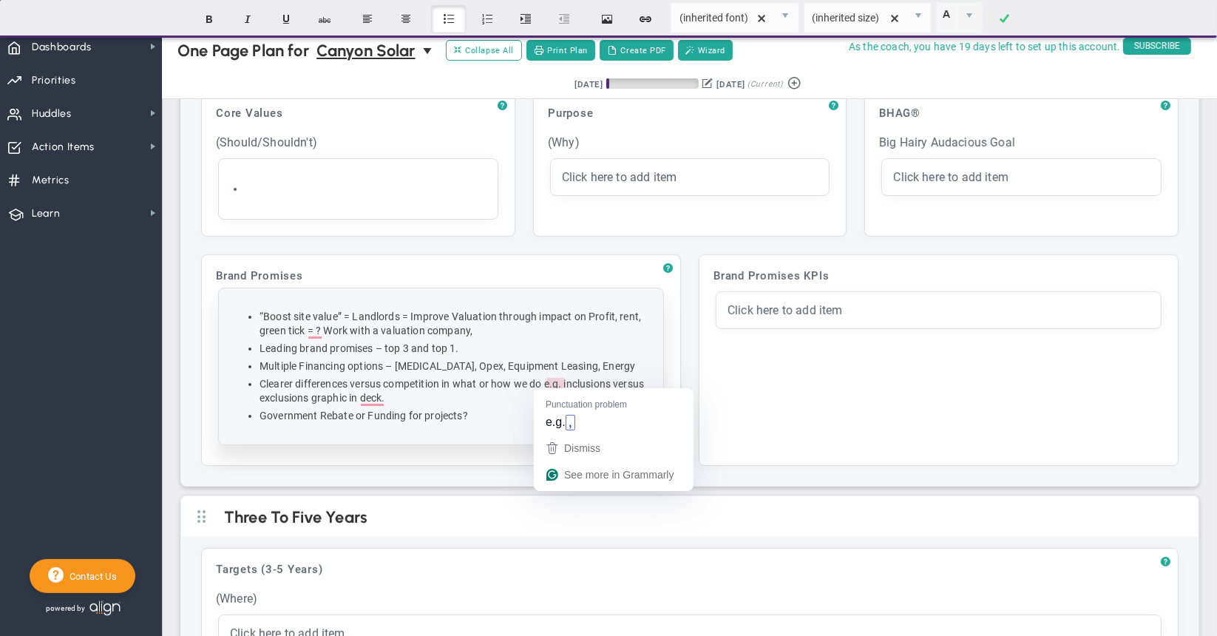
click at [554, 379] on span "Clearer differences versus competition in what or how we do e.g. inclusions ver…" at bounding box center [452, 391] width 385 height 26
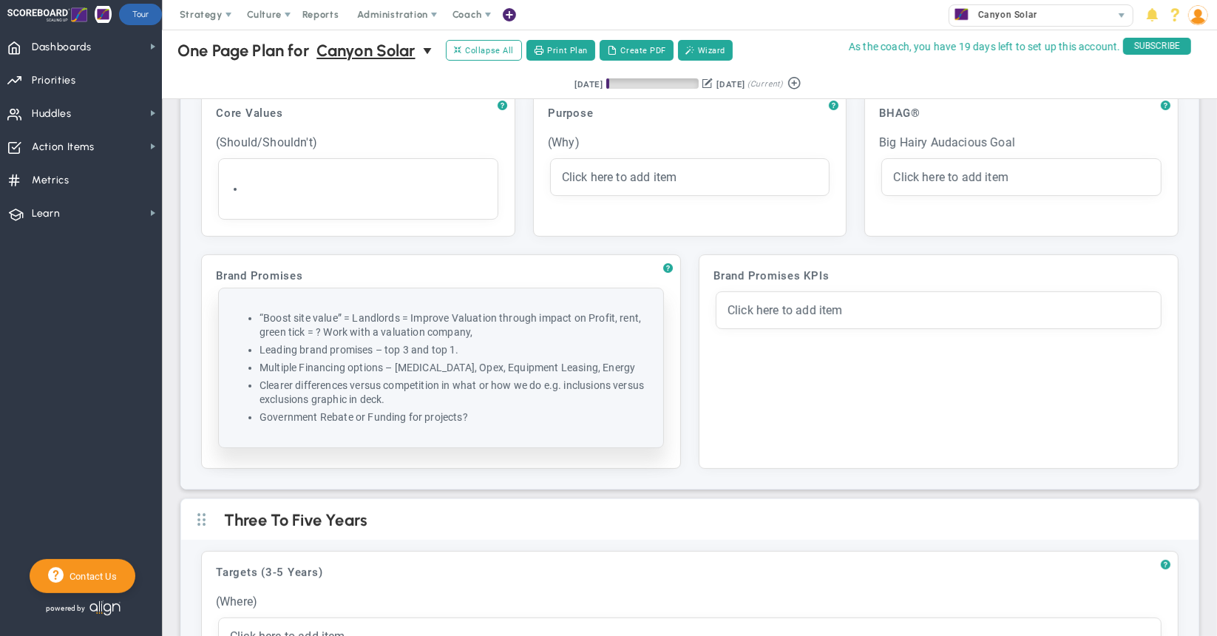
click at [565, 411] on li "Government Rebate or Funding for projects?" at bounding box center [456, 417] width 393 height 14
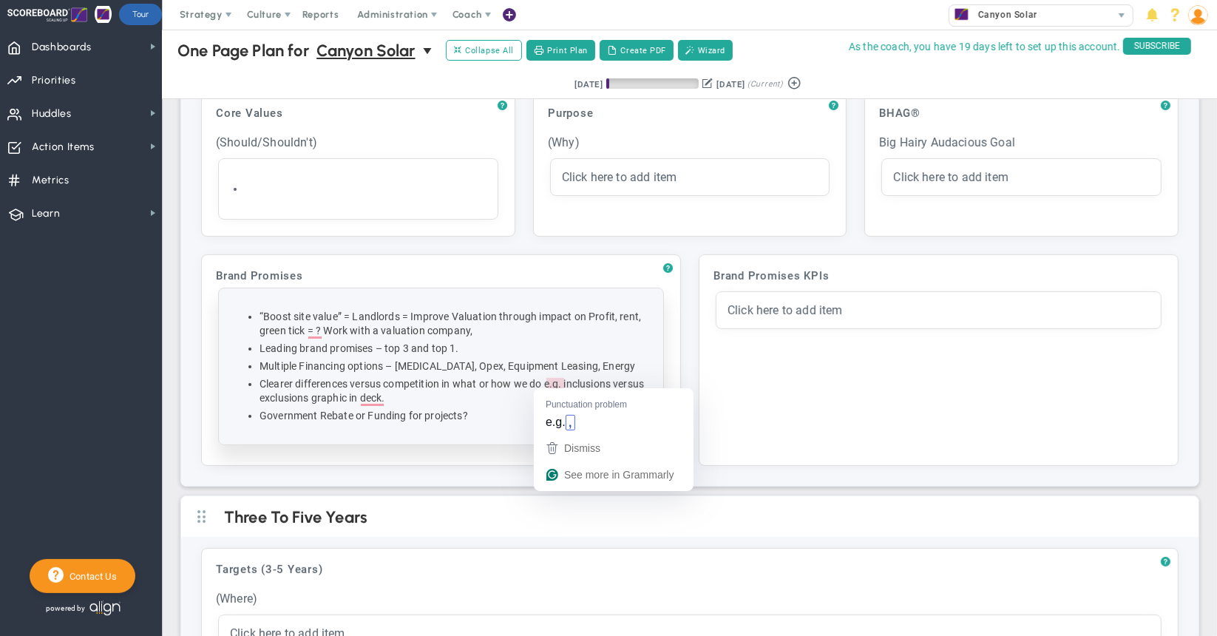
click at [554, 379] on span "Clearer differences versus competition in what or how we do e.g. inclusions ver…" at bounding box center [452, 391] width 385 height 26
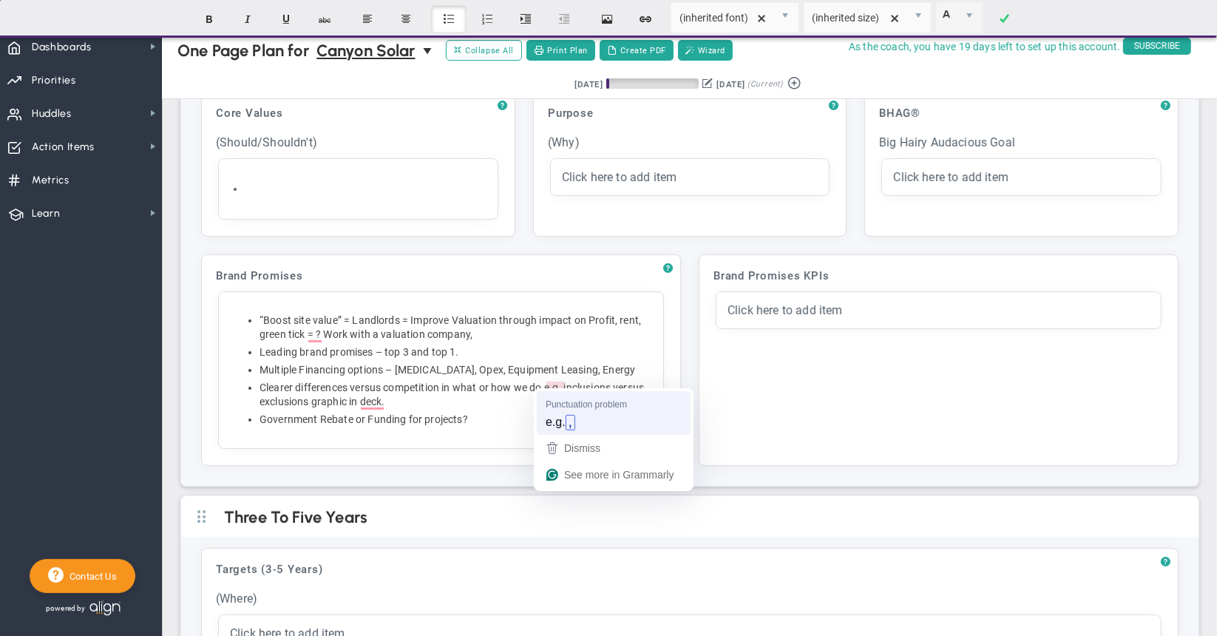
click at [555, 421] on div "“Boost site value” = Landlords = Improve Valuation through impact on Profit, re…" at bounding box center [441, 370] width 422 height 134
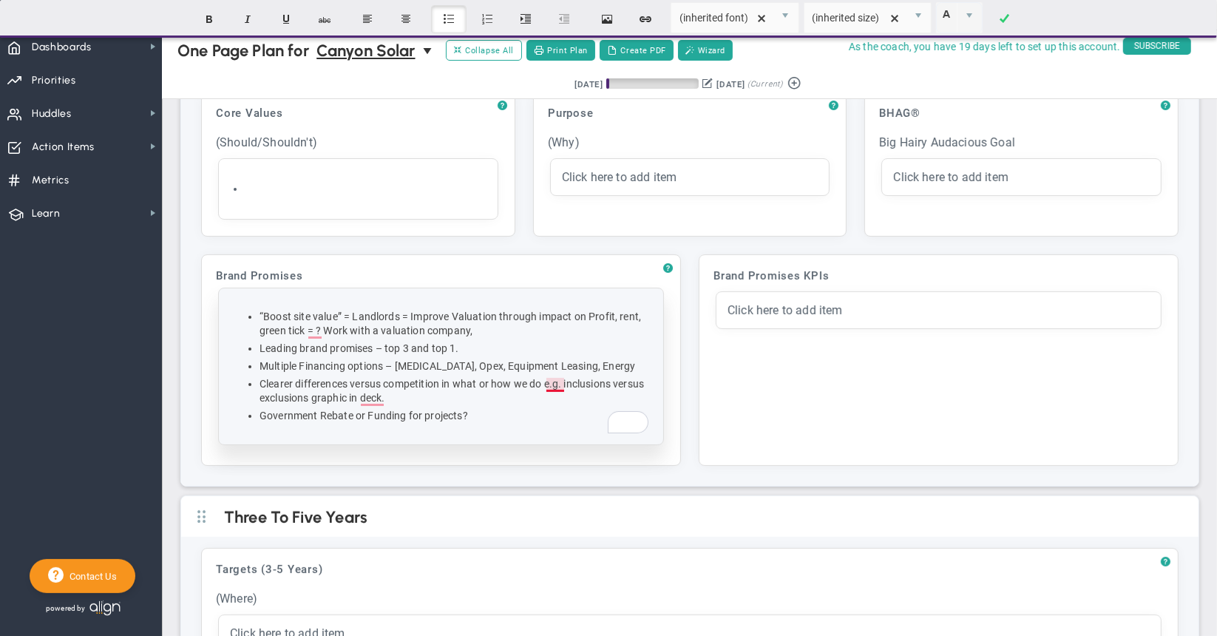
click at [555, 385] on span "Clearer differences versus competition in what or how we do e.g. inclusions ver…" at bounding box center [452, 391] width 385 height 26
click at [531, 411] on li "Government Rebate or Funding for projects?" at bounding box center [456, 416] width 393 height 14
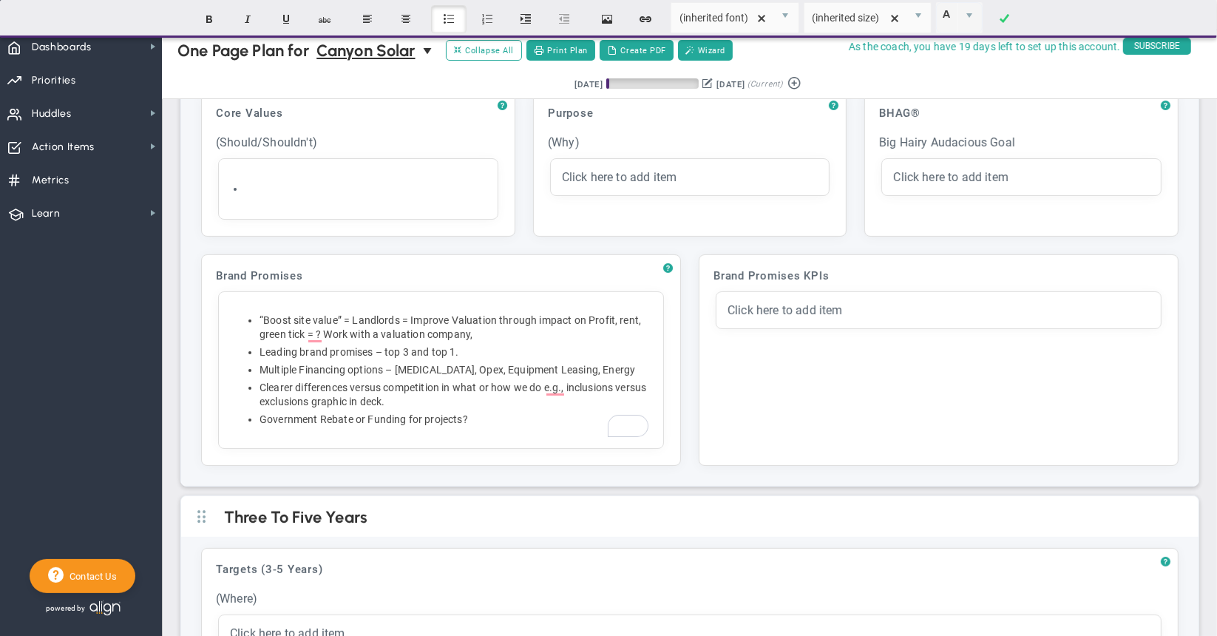
click at [556, 418] on li "Government Rebate or Funding for projects?" at bounding box center [456, 420] width 393 height 14
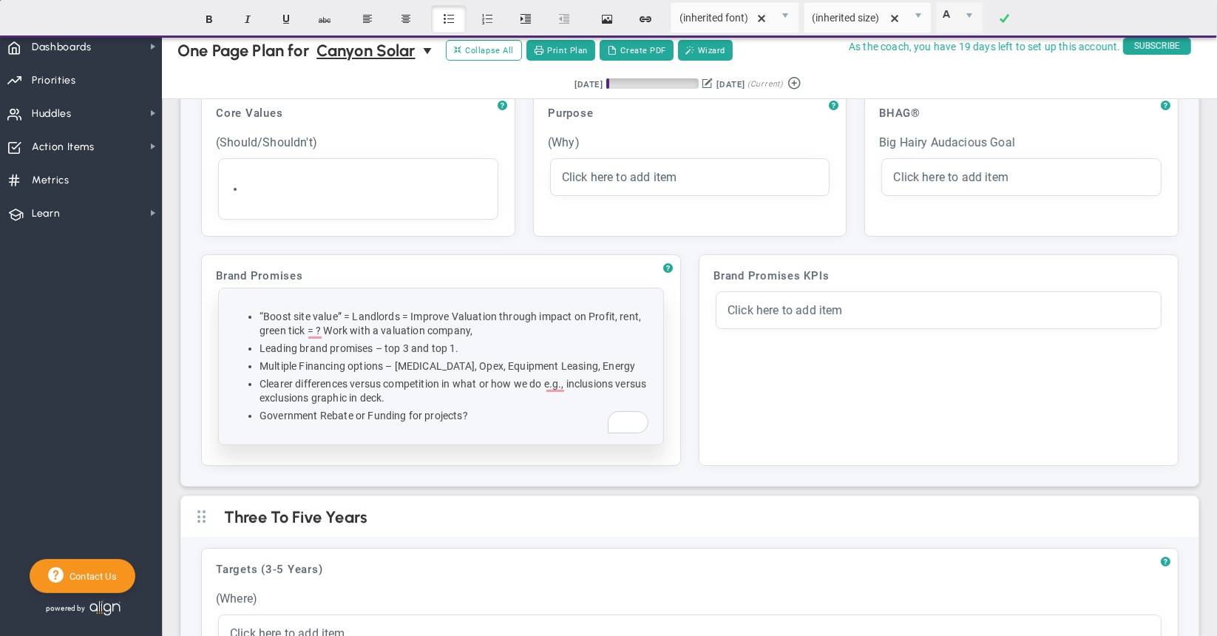
click at [552, 388] on li "Clearer differences versus competition in what or how we do e.g., inclusions ve…" at bounding box center [456, 391] width 393 height 28
click at [552, 385] on span "Clearer differences versus competition in what or how we do e.g., inclusions ve…" at bounding box center [453, 391] width 387 height 26
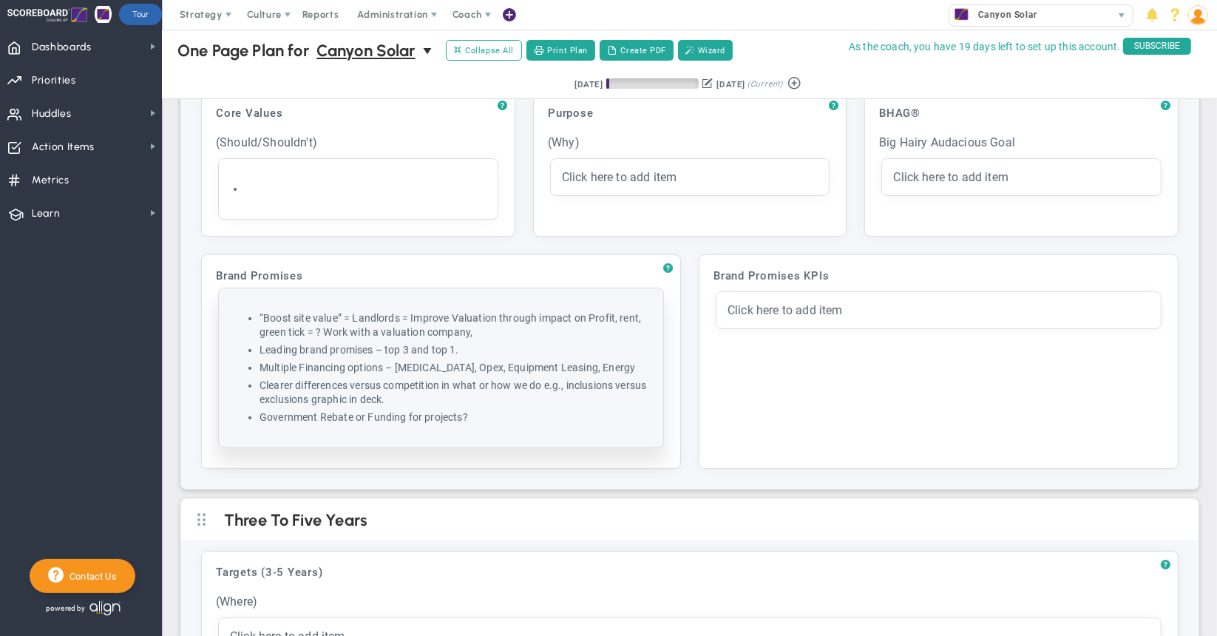
click at [522, 402] on li "Clearer differences versus competition in what or how we do e.g., inclusions ve…" at bounding box center [456, 393] width 393 height 28
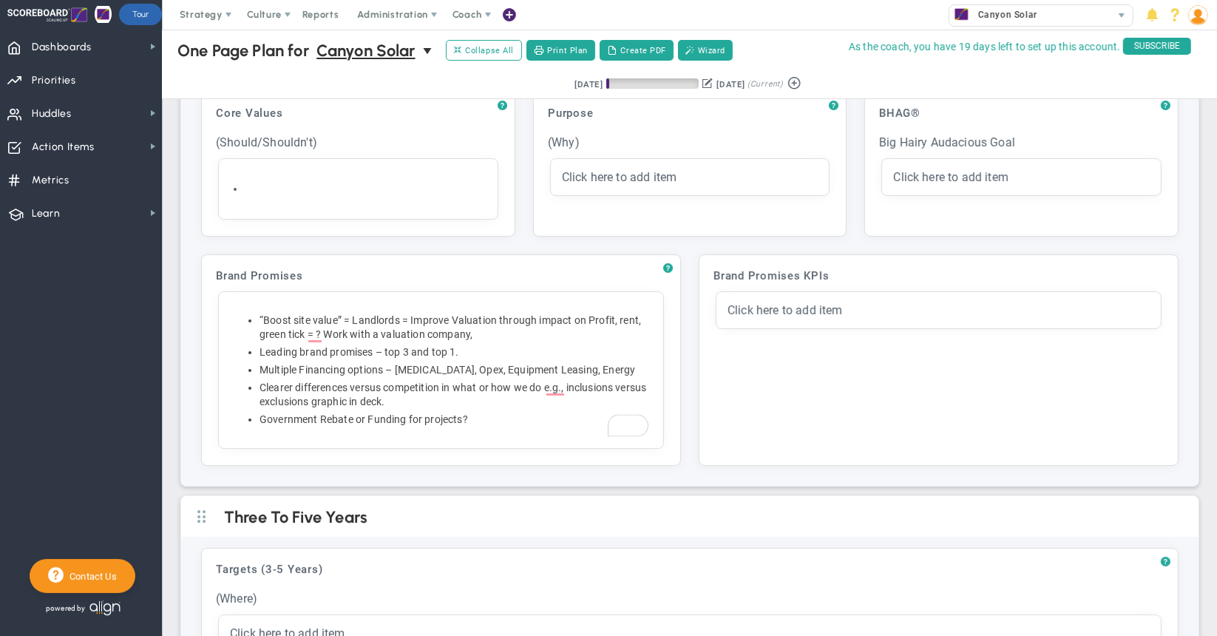
click at [757, 379] on div "Brand Promises KPIs Click to add header Brand Promises KPIs Brand Promises KPIs…" at bounding box center [939, 360] width 464 height 195
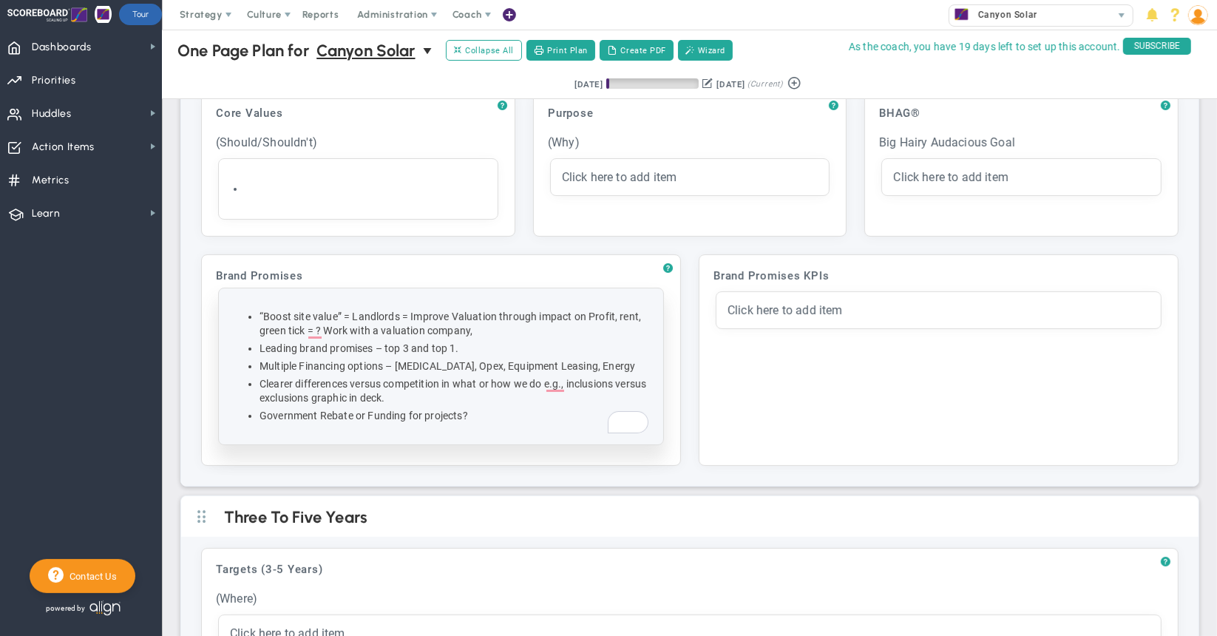
click at [553, 382] on span "Clearer differences versus competition in what or how we do e.g., inclusions ve…" at bounding box center [453, 391] width 387 height 26
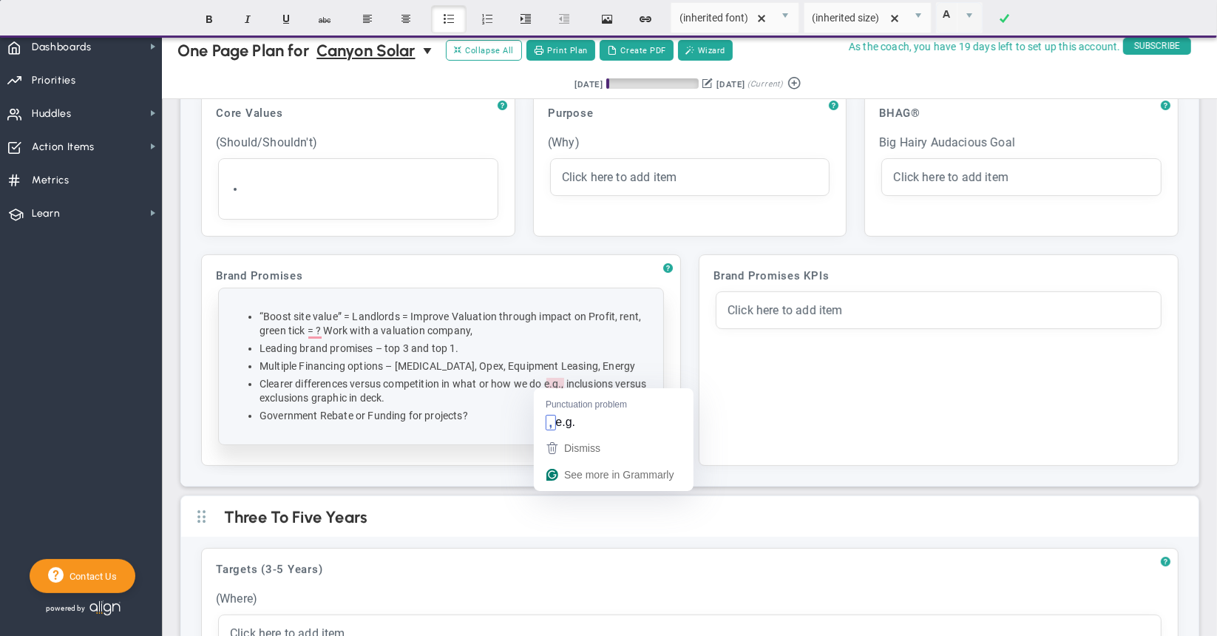
click at [557, 385] on span "Clearer differences versus competition in what or how we do e.g., inclusions ve…" at bounding box center [453, 391] width 387 height 26
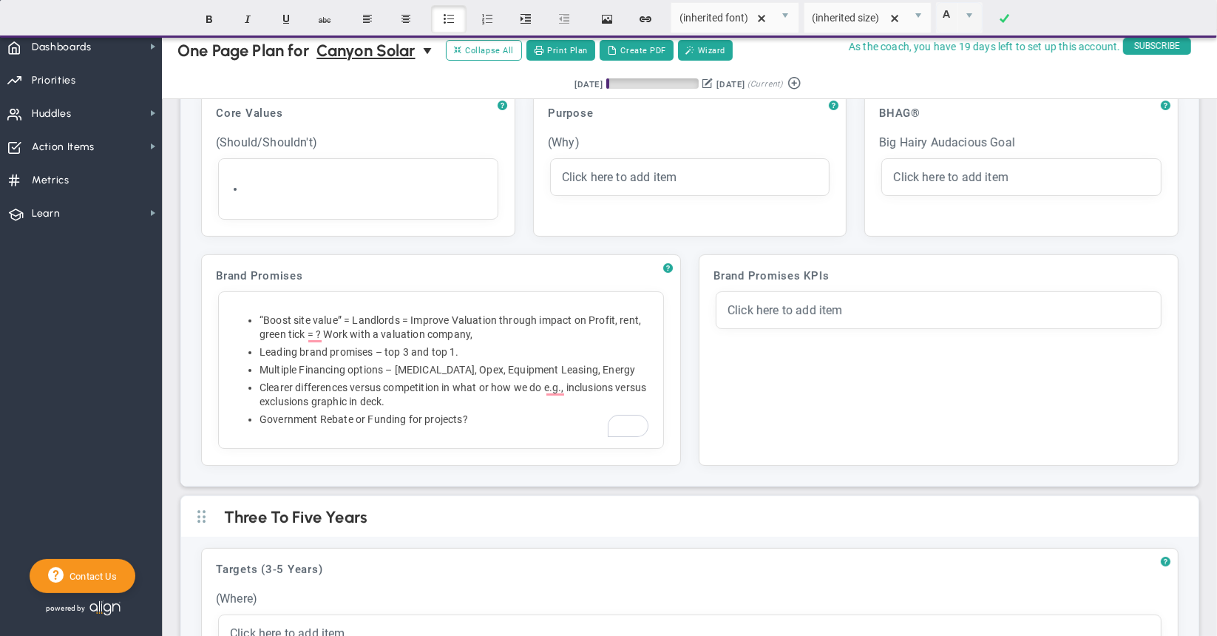
click at [568, 422] on div "“Boost site value” = Landlords = Improve Valuation through impact on Profit, re…" at bounding box center [441, 370] width 422 height 134
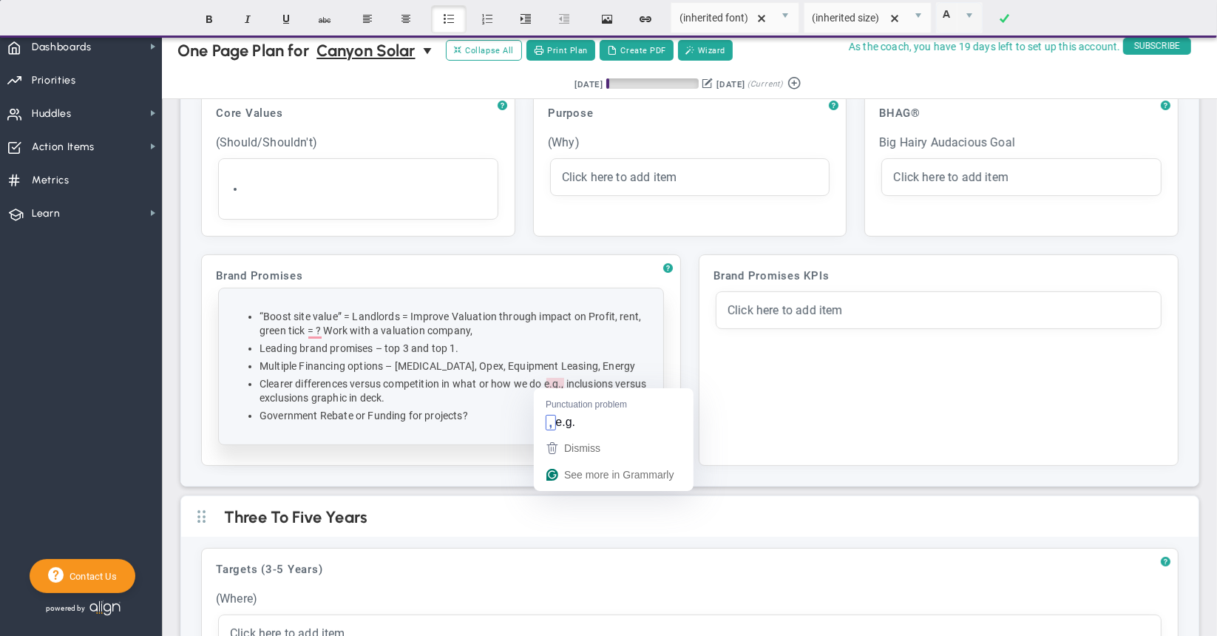
click at [554, 382] on span "Clearer differences versus competition in what or how we do e.g., inclusions ve…" at bounding box center [453, 391] width 387 height 26
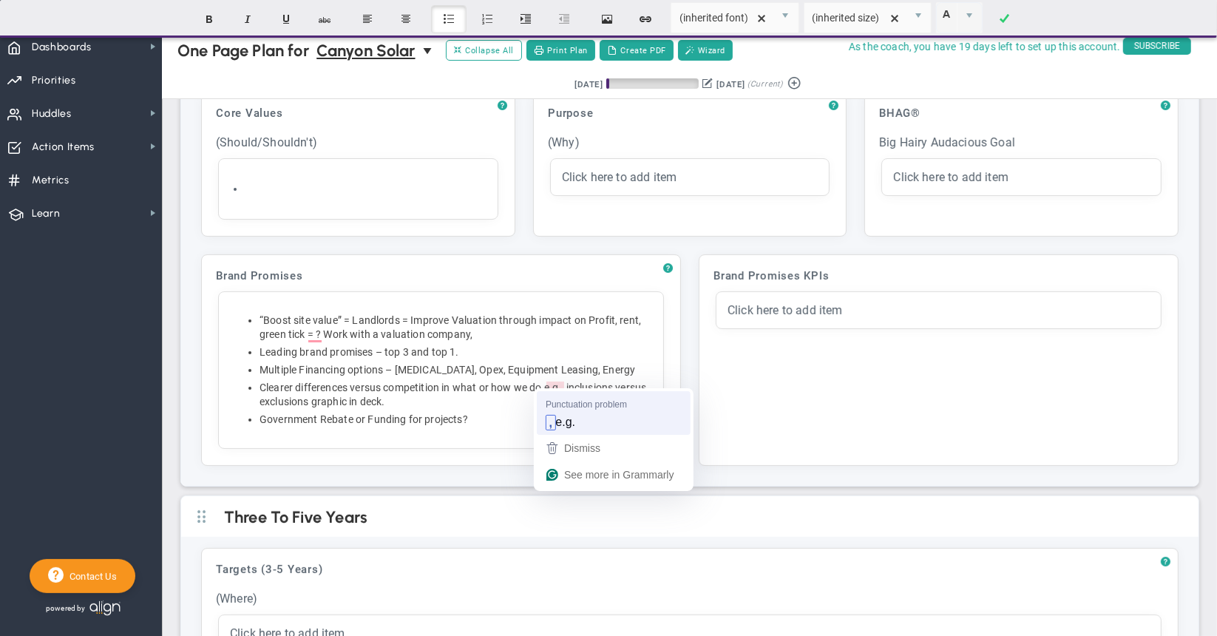
click at [558, 407] on ul "“Boost site value” = Landlords = Improve Valuation through impact on Profit, re…" at bounding box center [441, 370] width 422 height 113
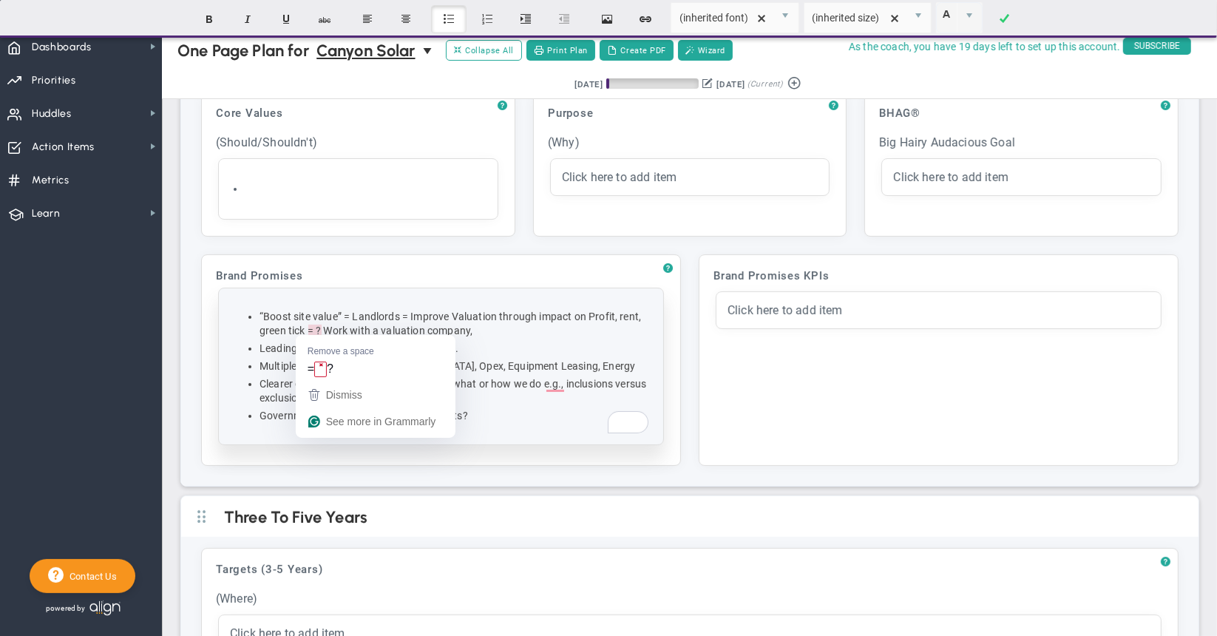
click at [318, 333] on li "“Boost site value” = Landlords = Improve Valuation through impact on Profit, re…" at bounding box center [456, 324] width 393 height 28
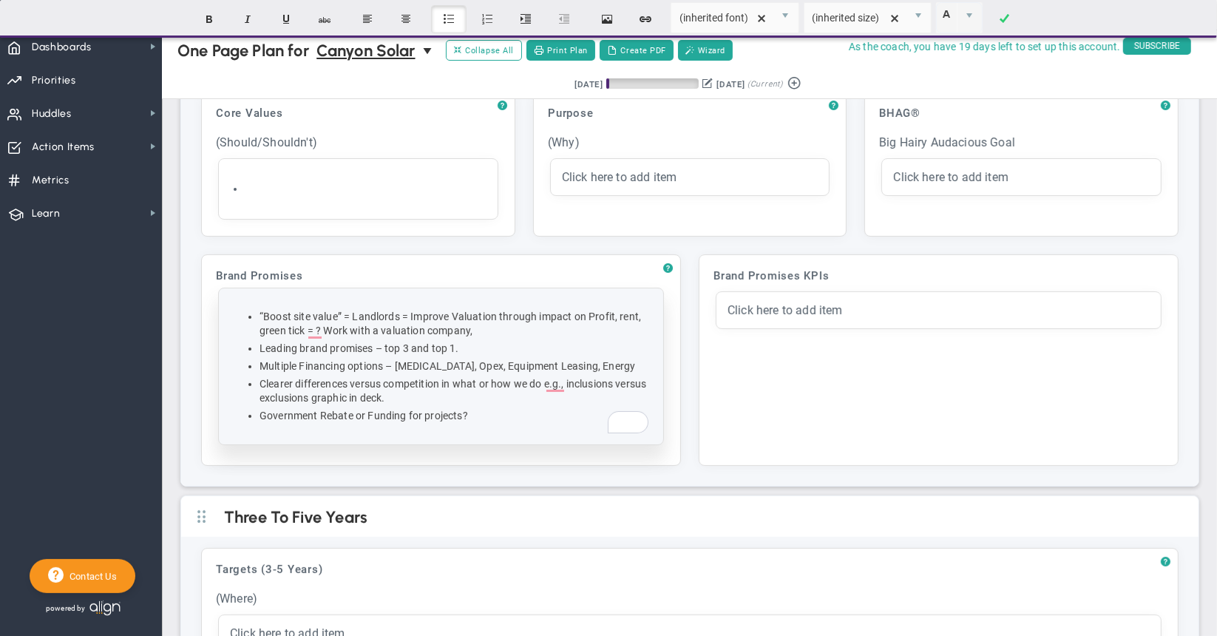
click at [539, 345] on li "Leading brand promises – top 3 and top 1." at bounding box center [456, 349] width 393 height 14
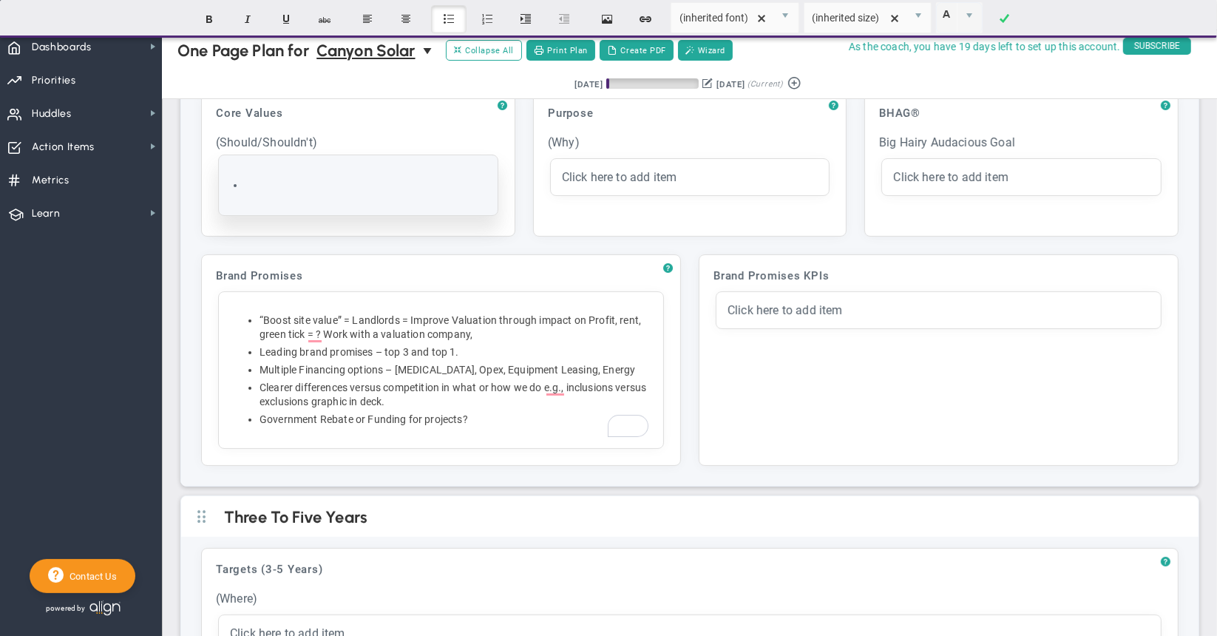
click at [279, 180] on li at bounding box center [366, 185] width 242 height 14
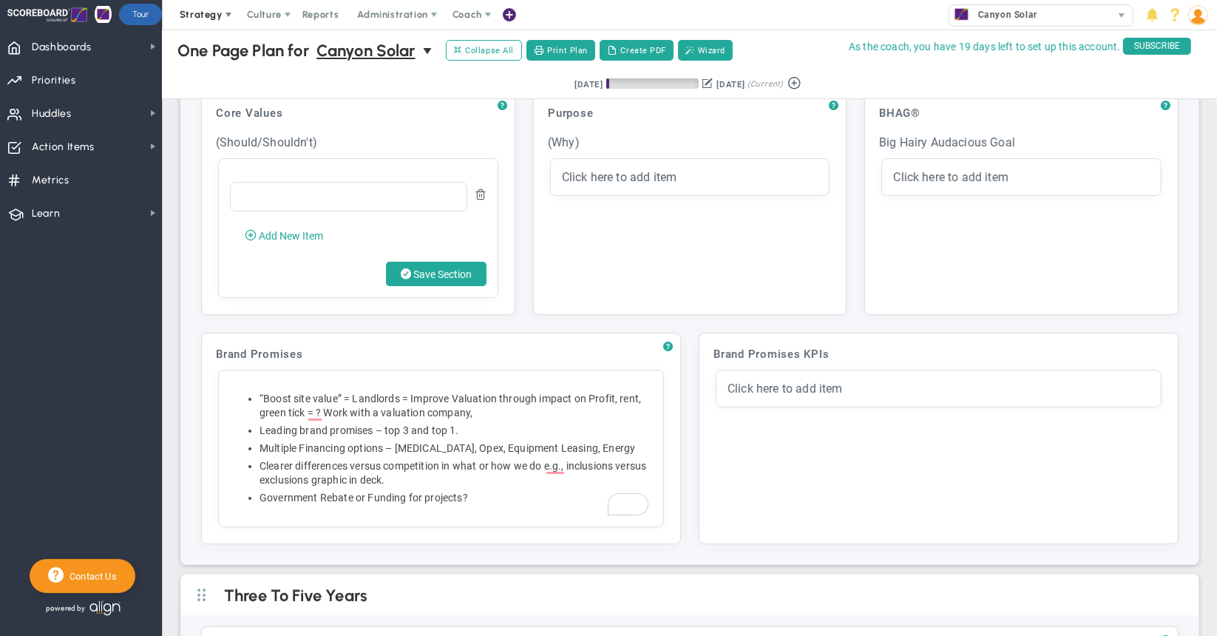
click at [201, 10] on span "Strategy" at bounding box center [201, 14] width 43 height 11
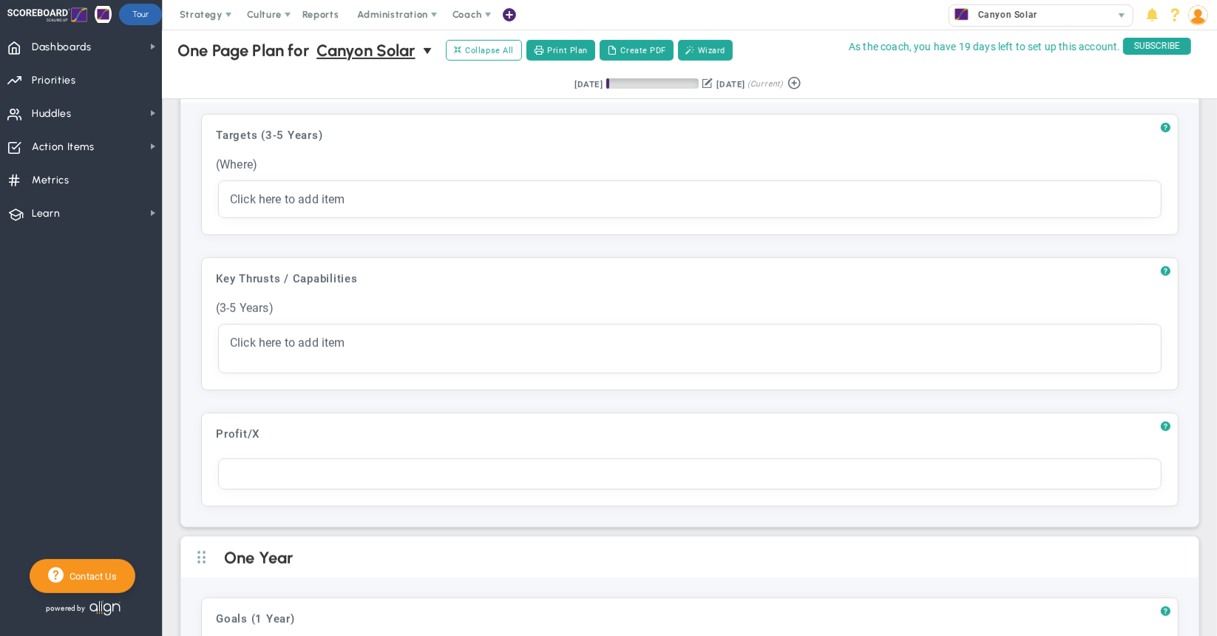
scroll to position [592, 0]
click at [231, 18] on span at bounding box center [229, 15] width 12 height 12
click at [487, 229] on div "? Targets (3-5 Years) Click to add header Targets (3-5 Years) Targets (3-5 Year…" at bounding box center [690, 310] width 1018 height 424
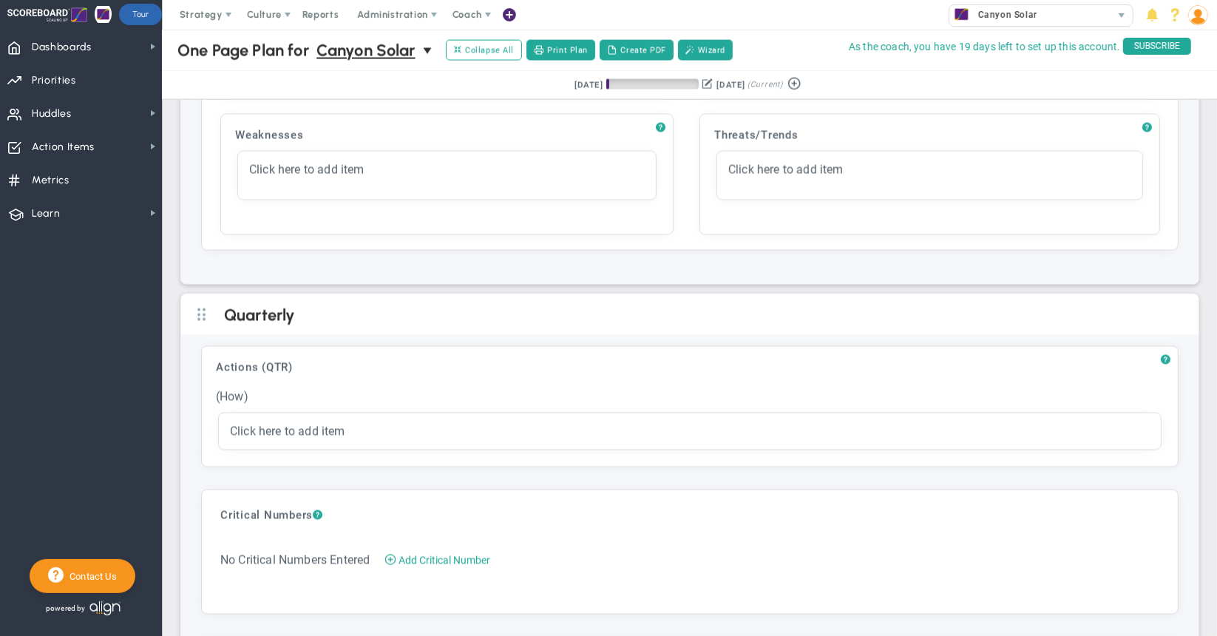
scroll to position [1923, 0]
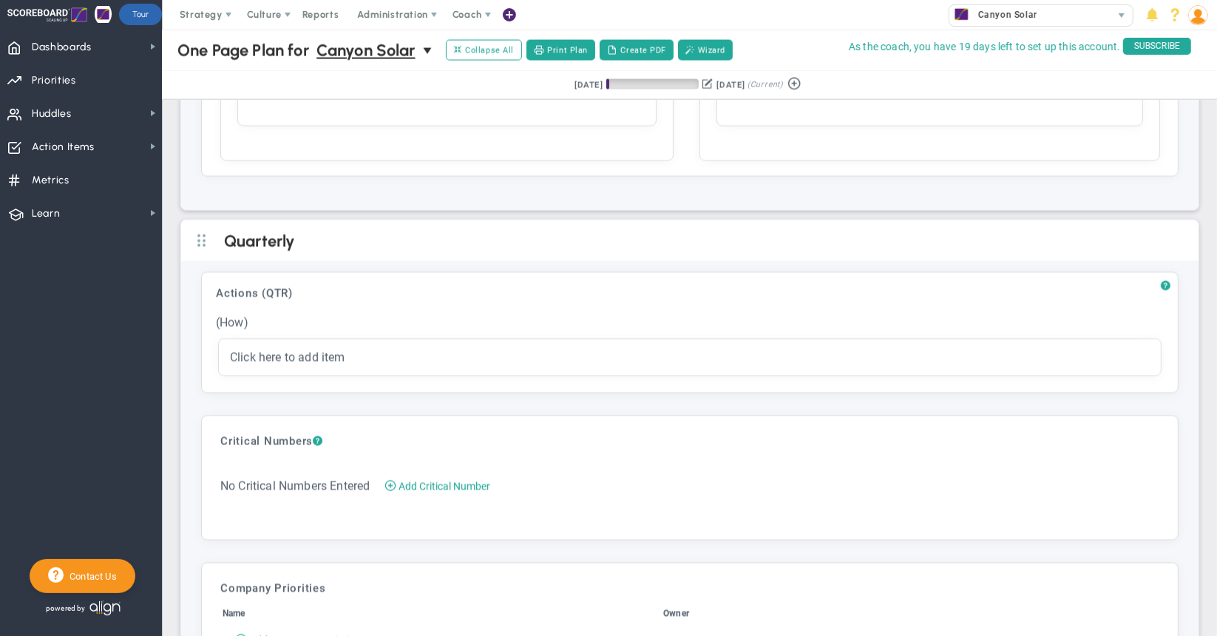
click at [1025, 608] on th "Owner" at bounding box center [911, 617] width 496 height 18
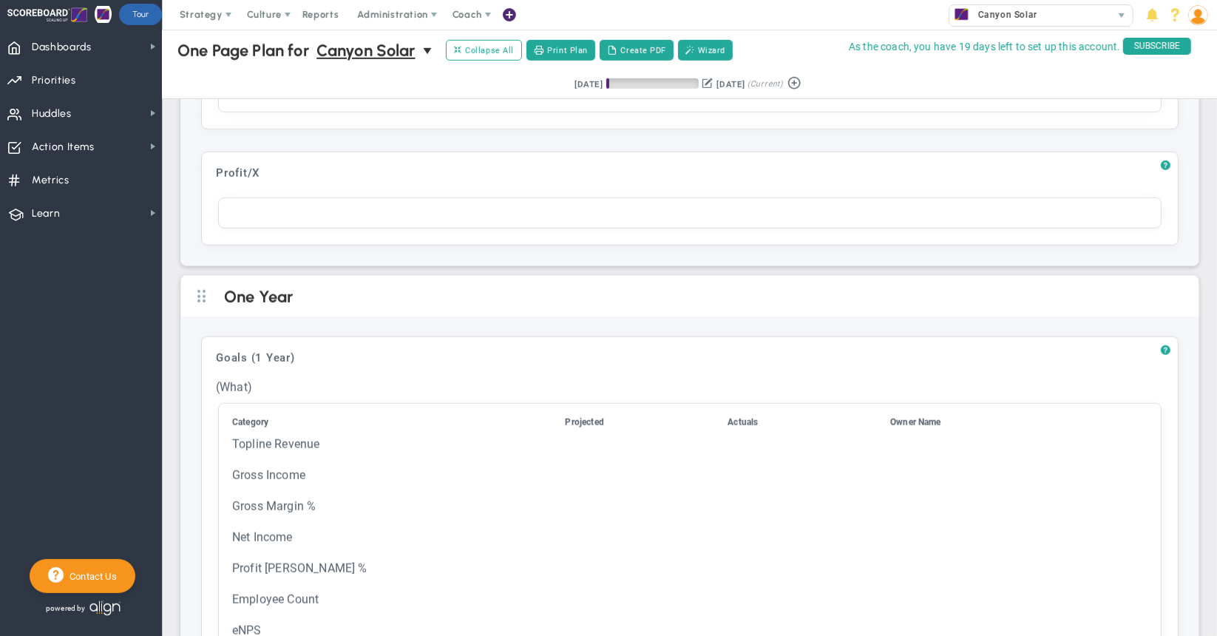
scroll to position [887, 0]
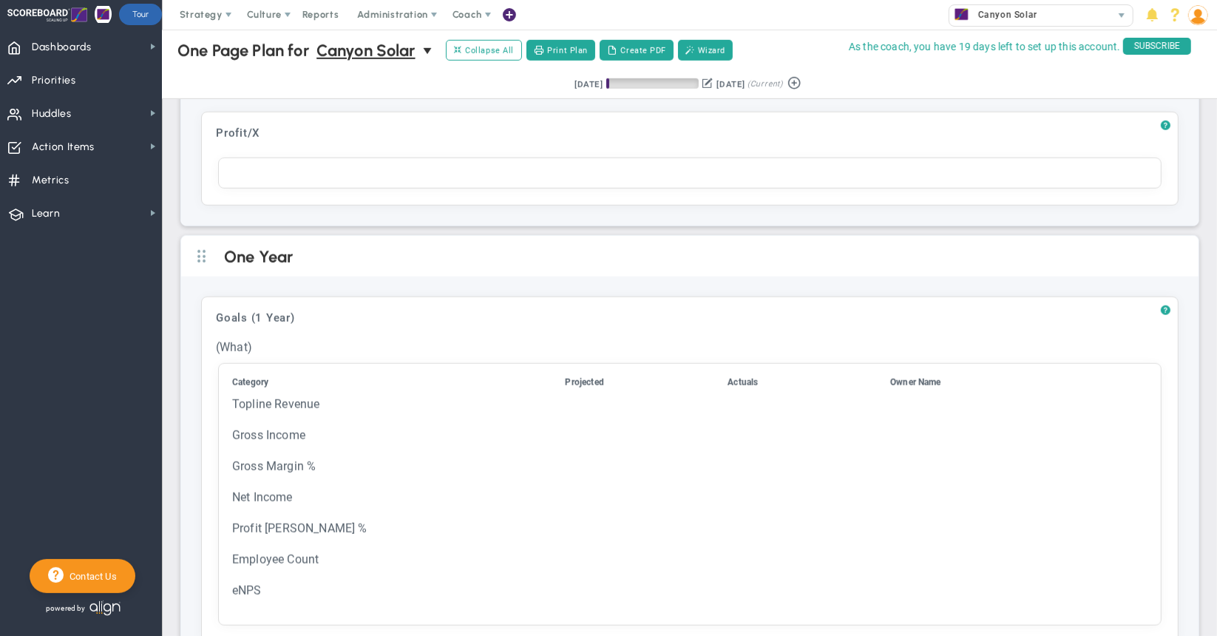
click at [1164, 496] on div "? Goals (1 Year) Click to add header Goals (1 Year) Goals (1 Year) No header ad…" at bounding box center [690, 470] width 978 height 346
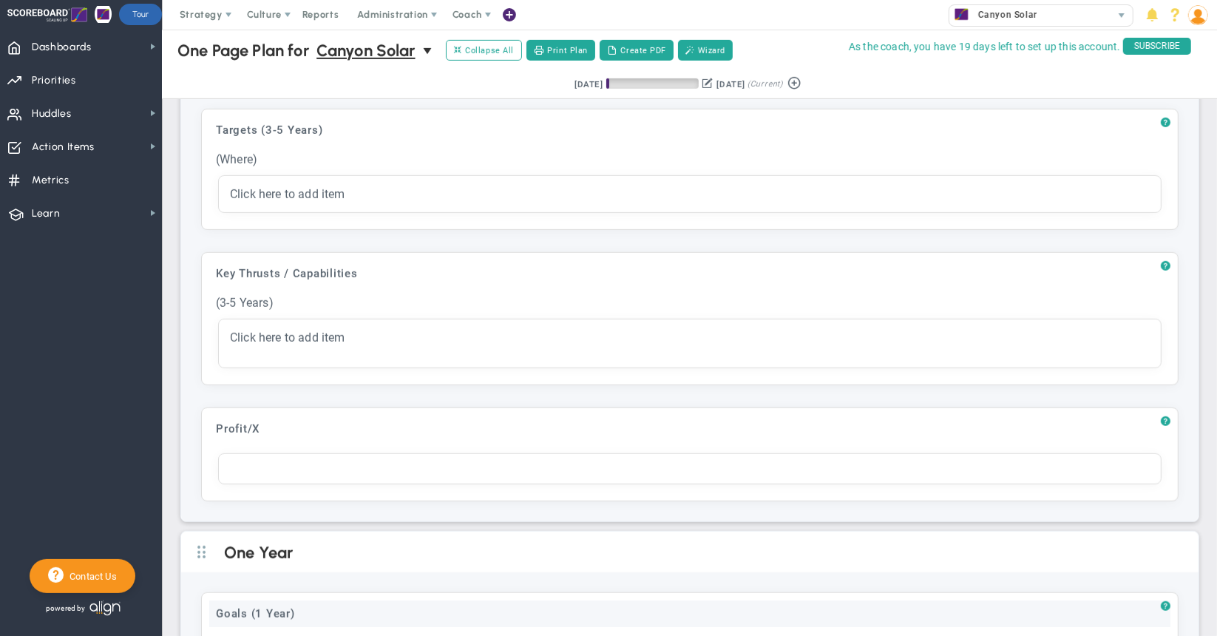
scroll to position [518, 0]
